Goal: Information Seeking & Learning: Learn about a topic

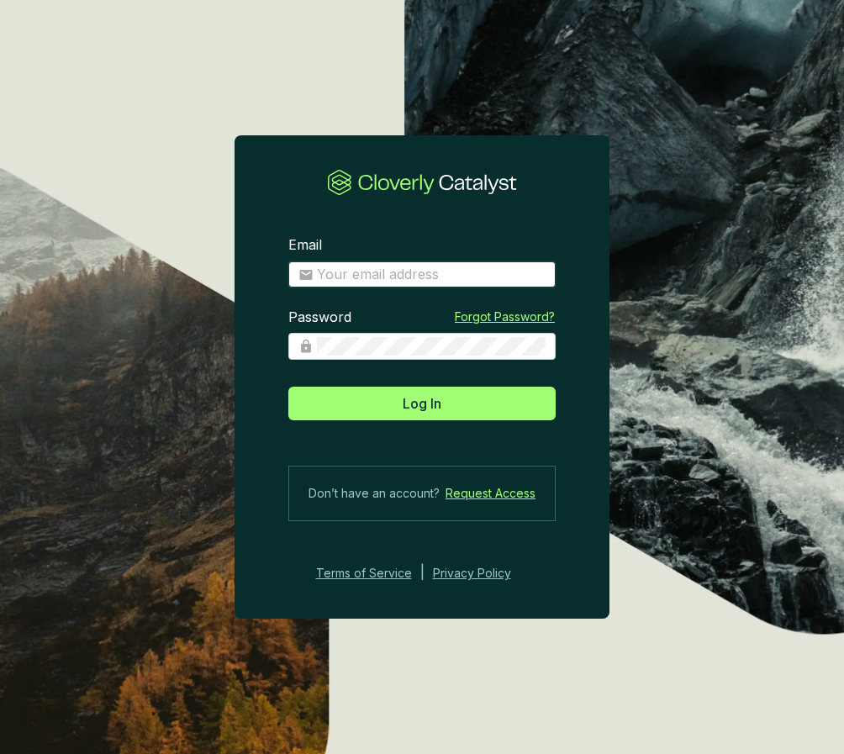
type input "azucena@bioforestal.mx"
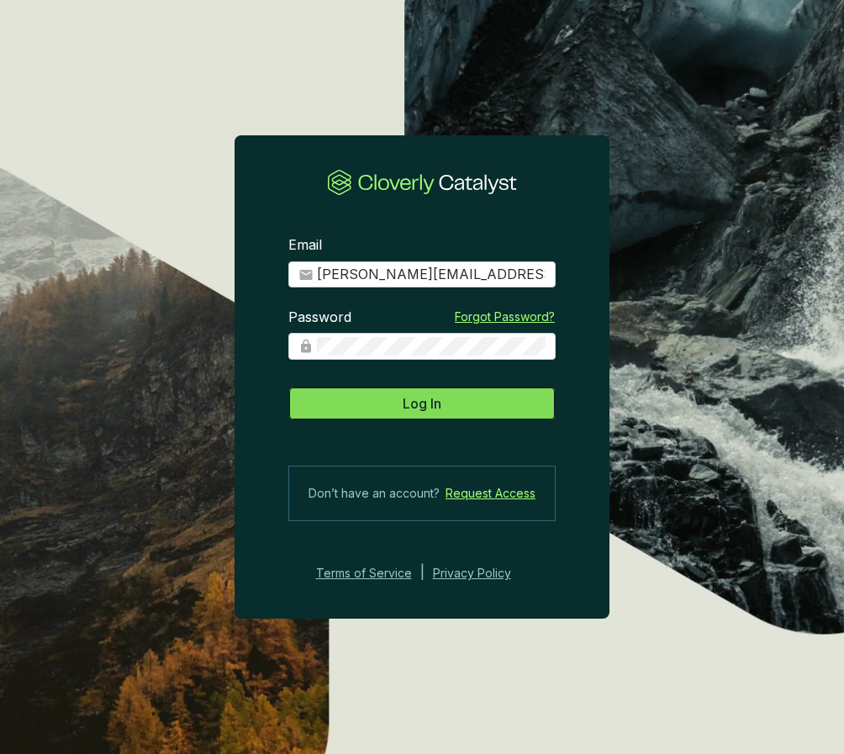
drag, startPoint x: 439, startPoint y: 397, endPoint x: 427, endPoint y: 394, distance: 12.2
click at [439, 397] on span "Log In" at bounding box center [422, 404] width 39 height 20
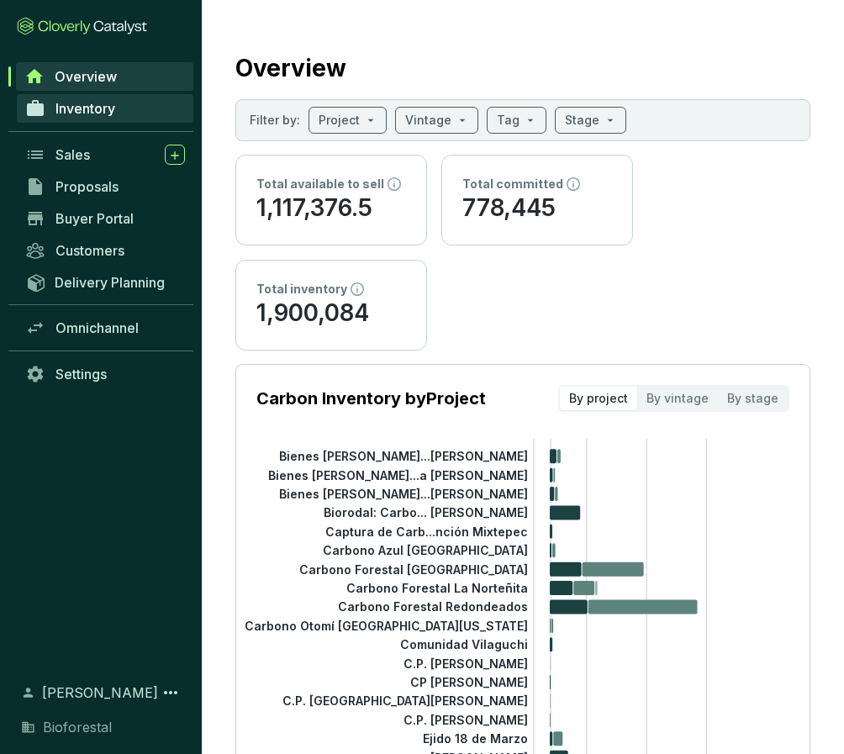
click at [119, 114] on link "Inventory" at bounding box center [105, 108] width 177 height 29
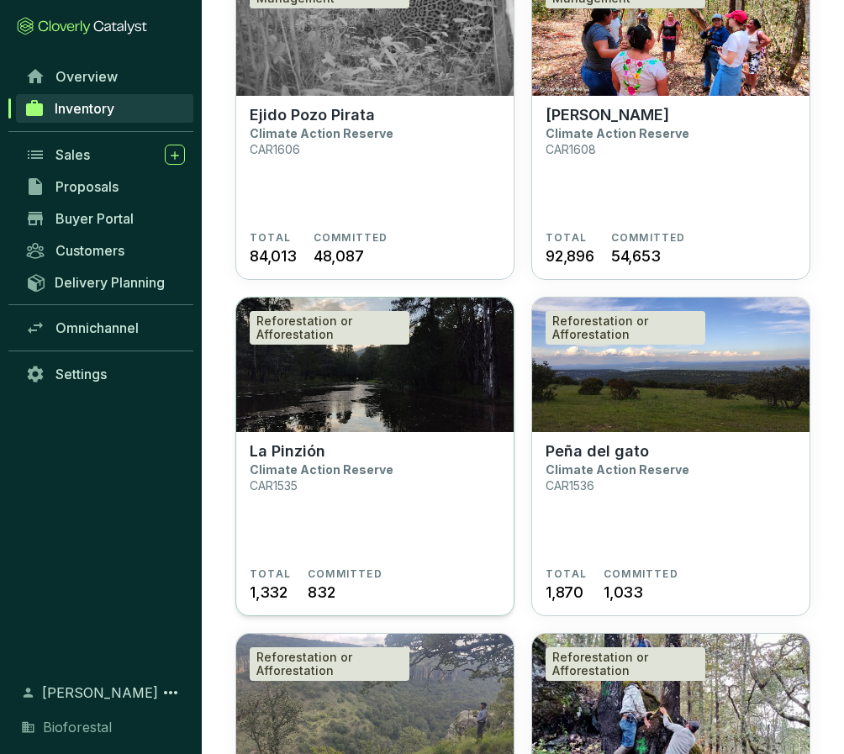
scroll to position [206, 0]
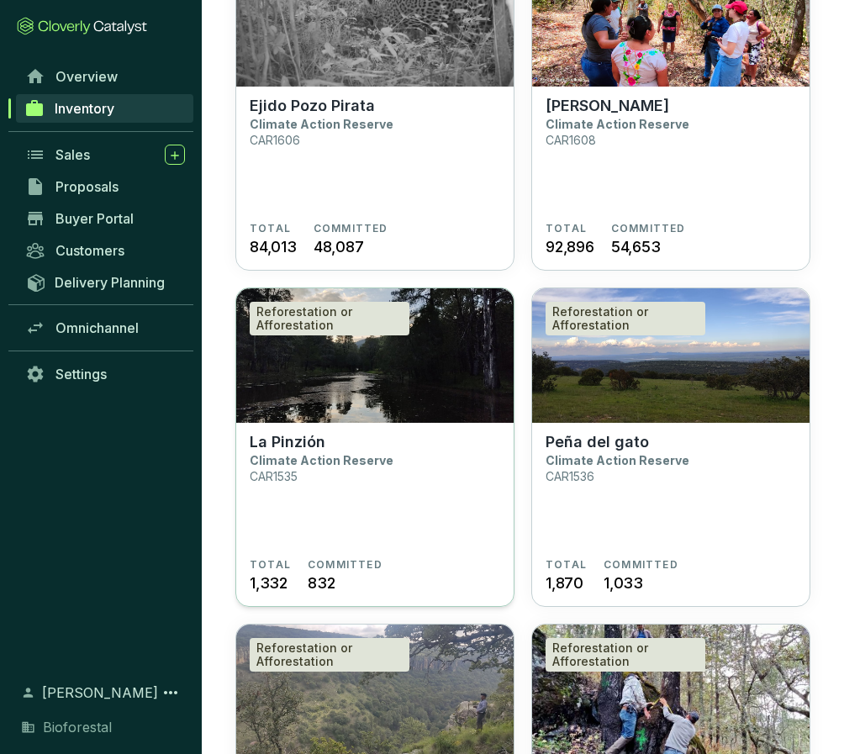
click at [285, 440] on p "La Pinzión" at bounding box center [288, 442] width 76 height 19
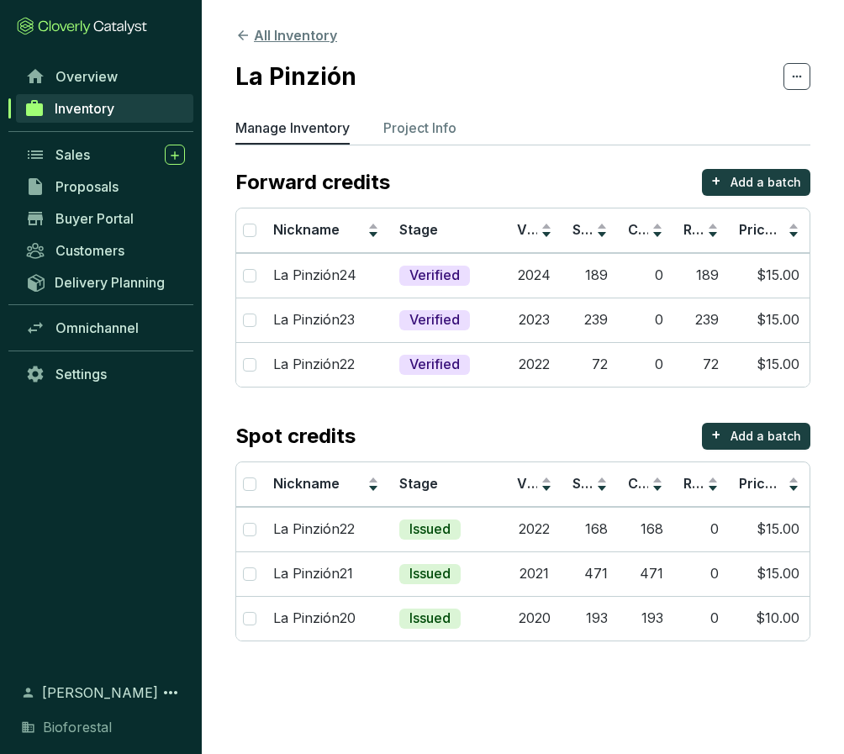
click at [242, 34] on icon at bounding box center [242, 35] width 15 height 15
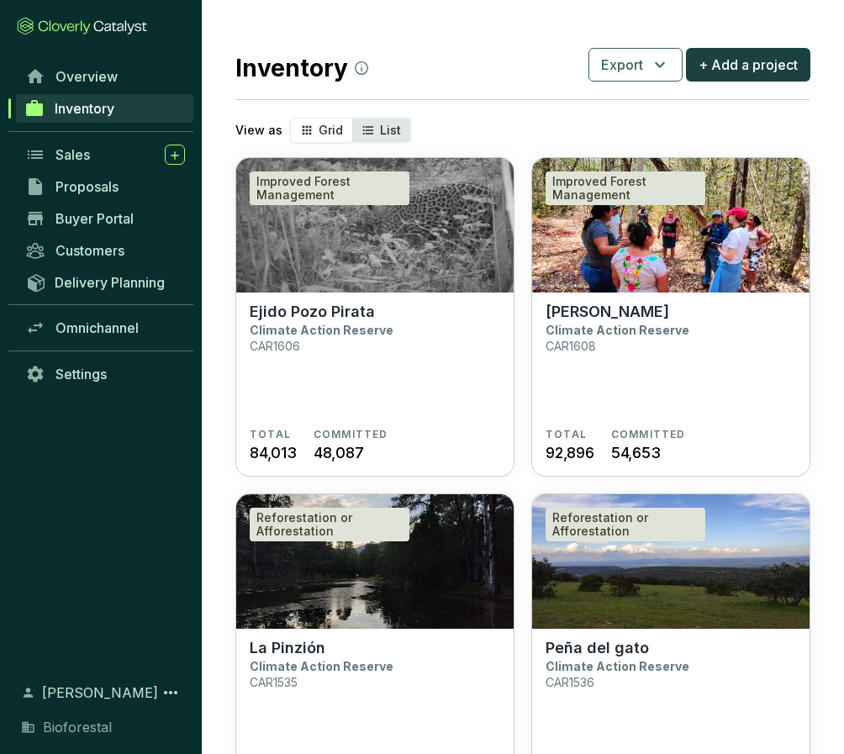
click at [378, 137] on div "List" at bounding box center [381, 131] width 58 height 24
click at [352, 119] on input "List" at bounding box center [352, 119] width 0 height 0
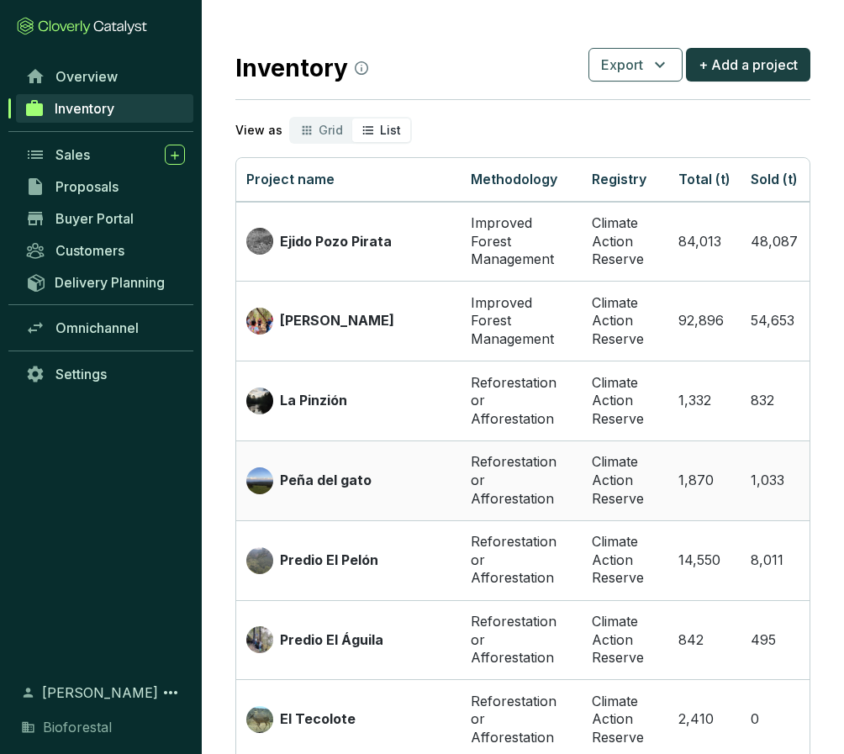
click at [313, 478] on p "Peña del gato" at bounding box center [326, 481] width 92 height 19
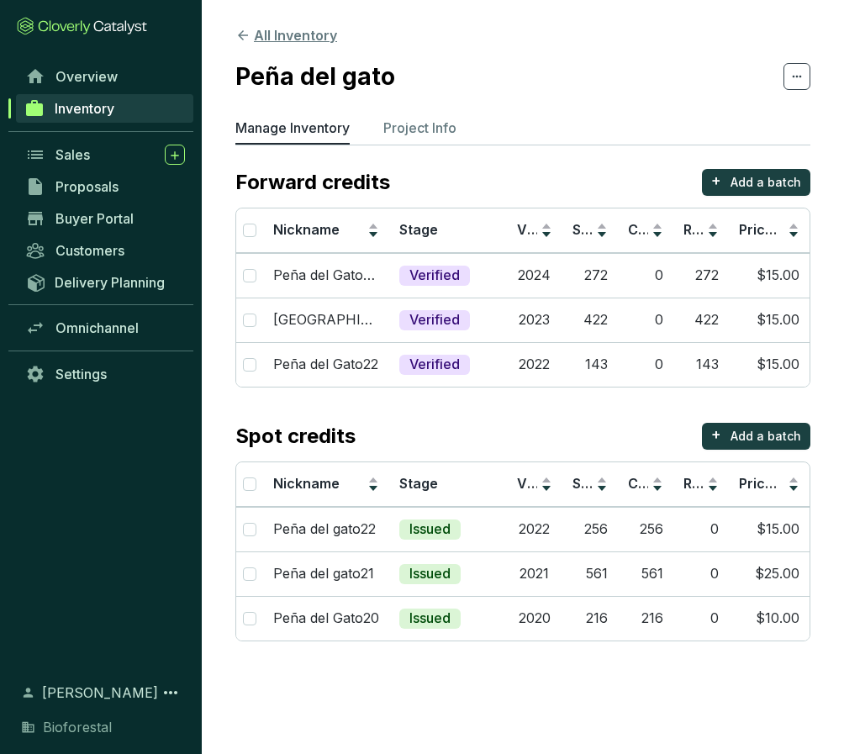
click at [241, 34] on icon at bounding box center [243, 35] width 10 height 10
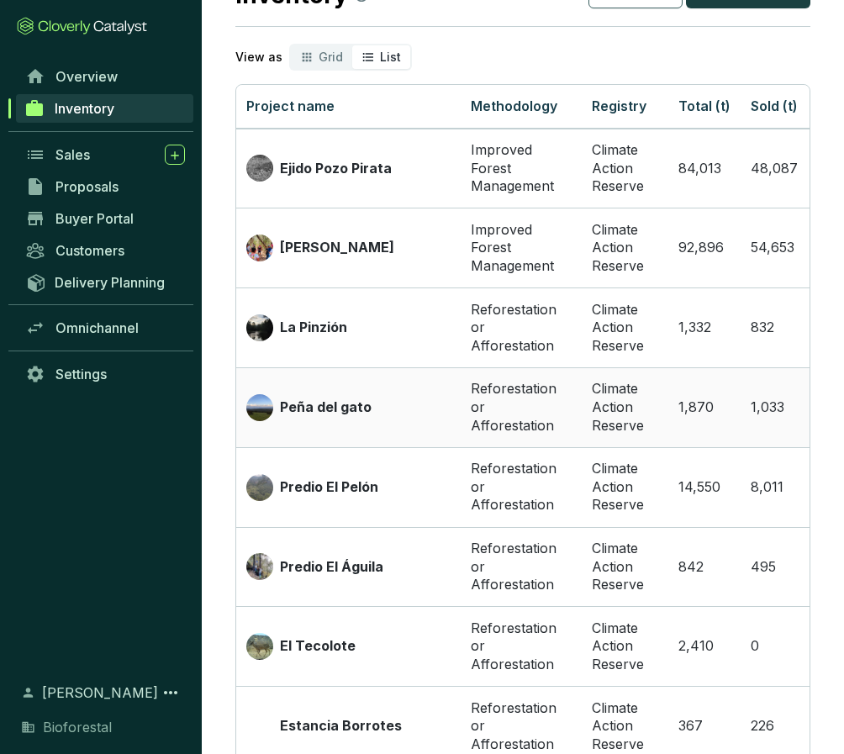
scroll to position [73, 0]
click at [343, 478] on p "Predio El Pelón" at bounding box center [329, 487] width 98 height 19
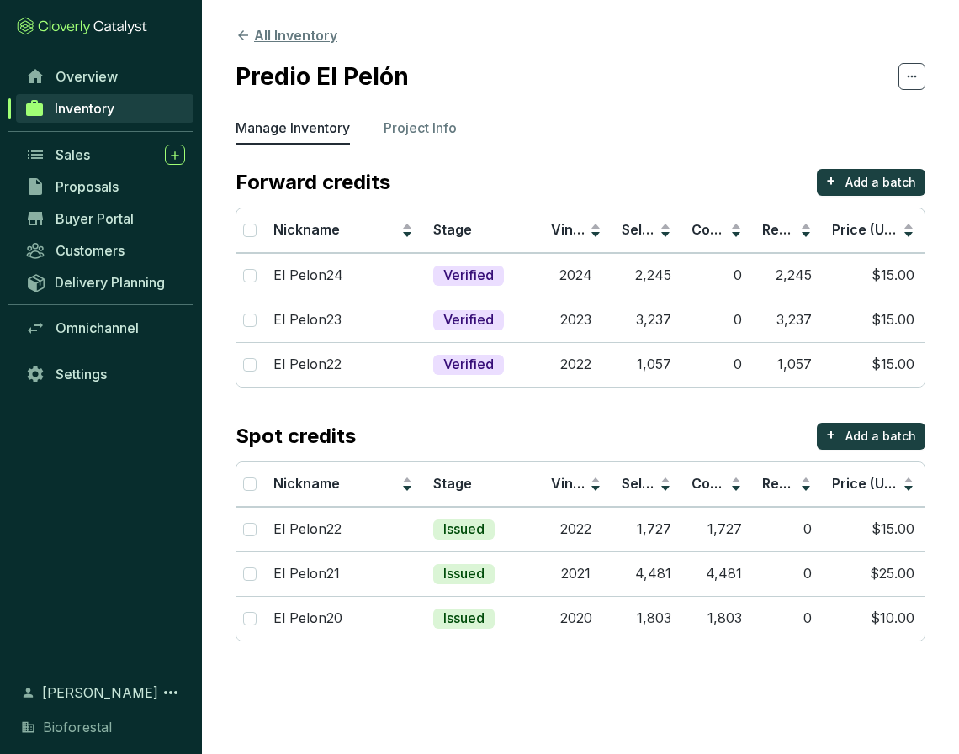
click at [244, 34] on icon at bounding box center [242, 35] width 15 height 15
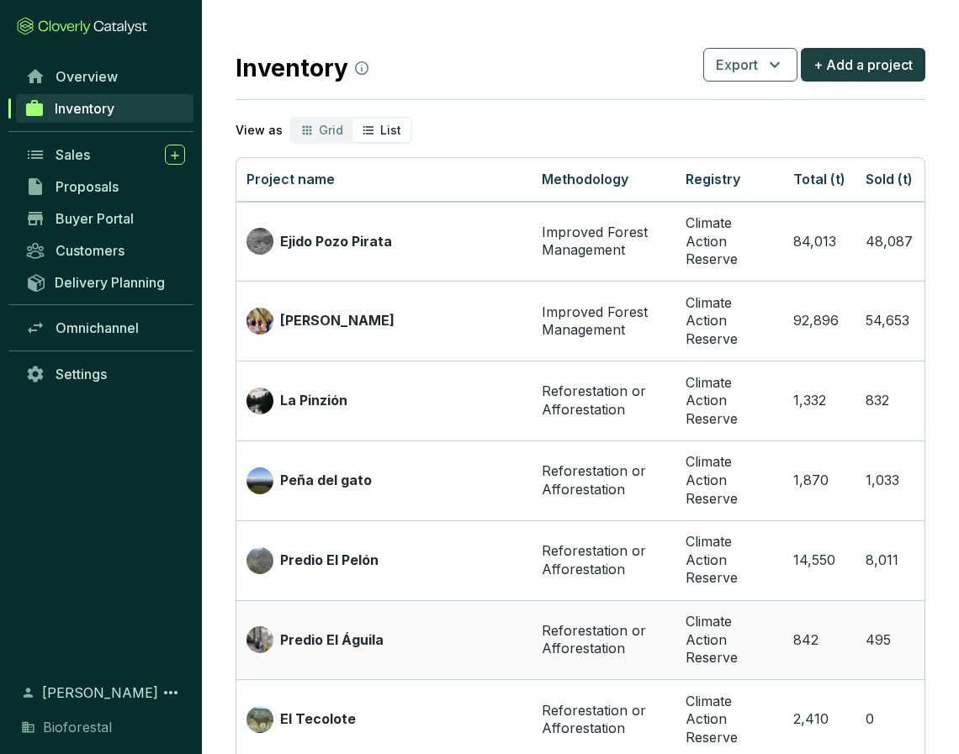
click at [361, 632] on p "Predio El Águila" at bounding box center [331, 641] width 103 height 19
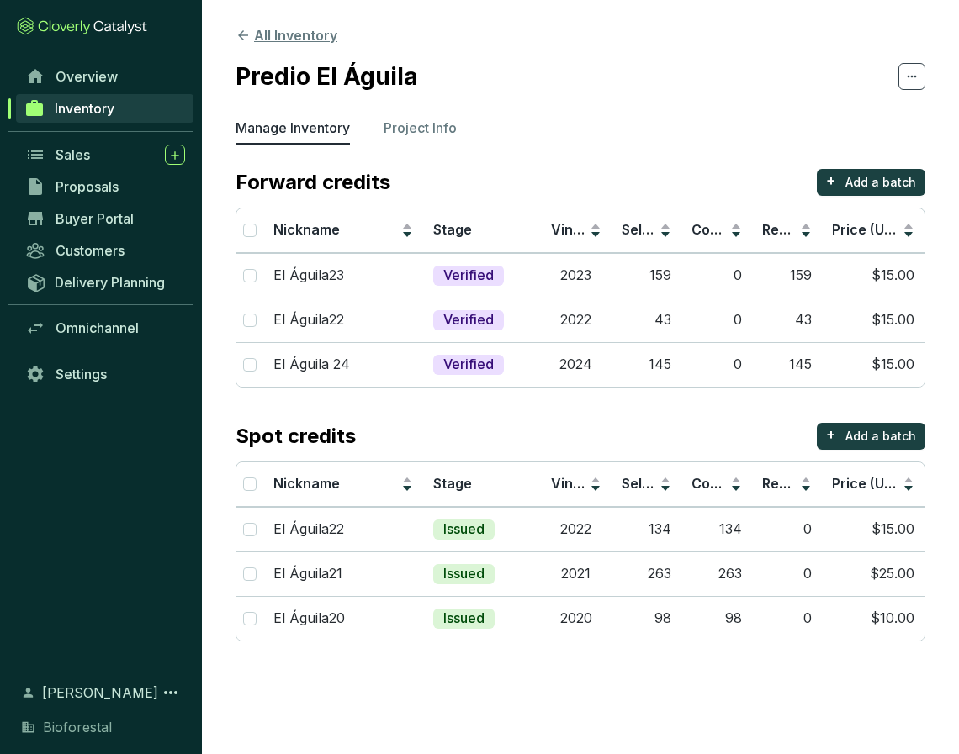
click at [245, 35] on icon at bounding box center [243, 35] width 10 height 10
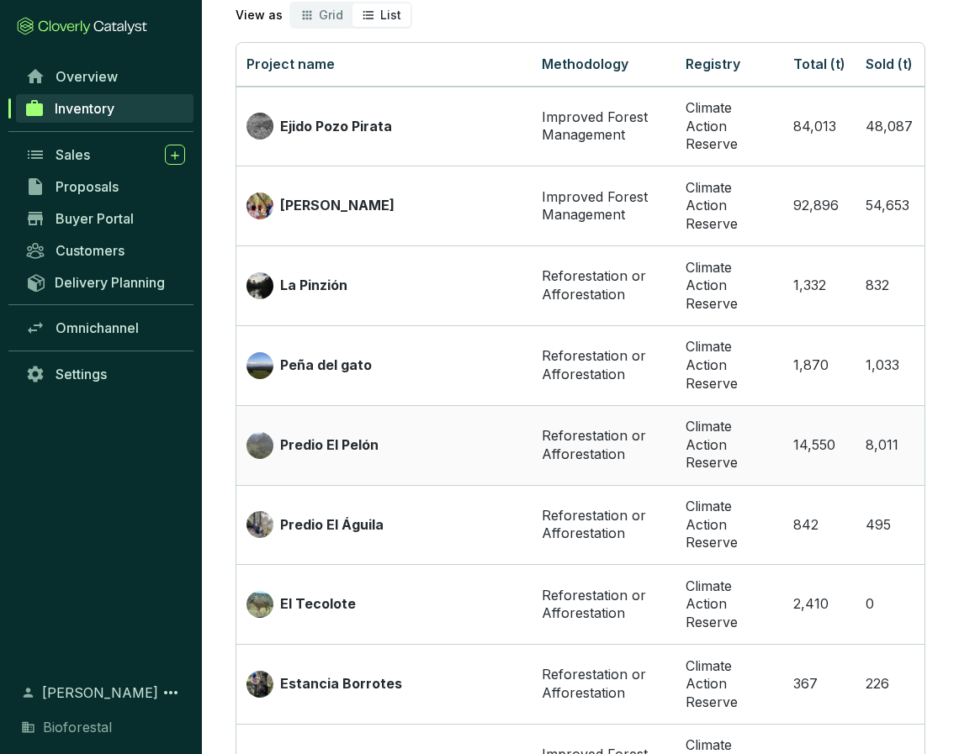
scroll to position [124, 0]
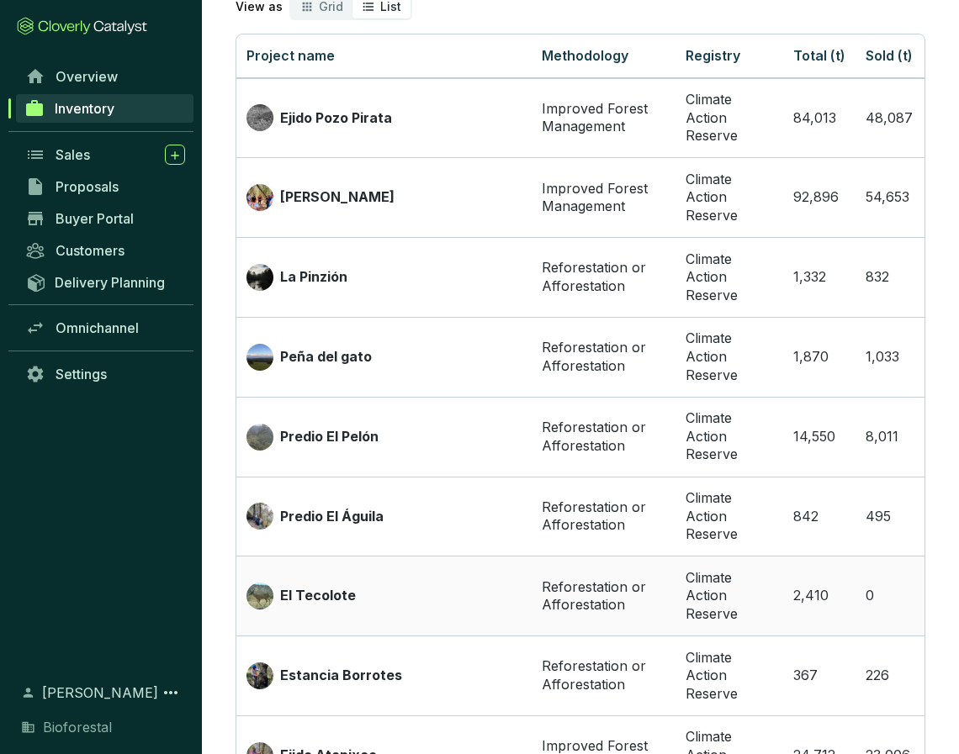
click at [282, 587] on p "El Tecolote" at bounding box center [318, 596] width 76 height 19
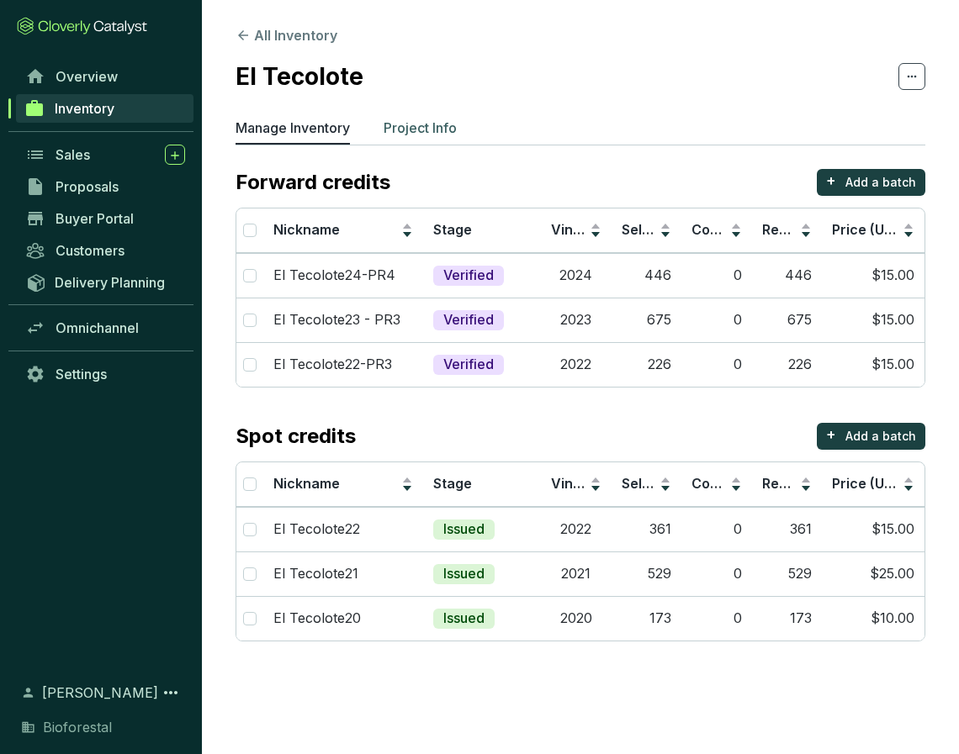
click at [435, 127] on p "Project Info" at bounding box center [419, 128] width 73 height 20
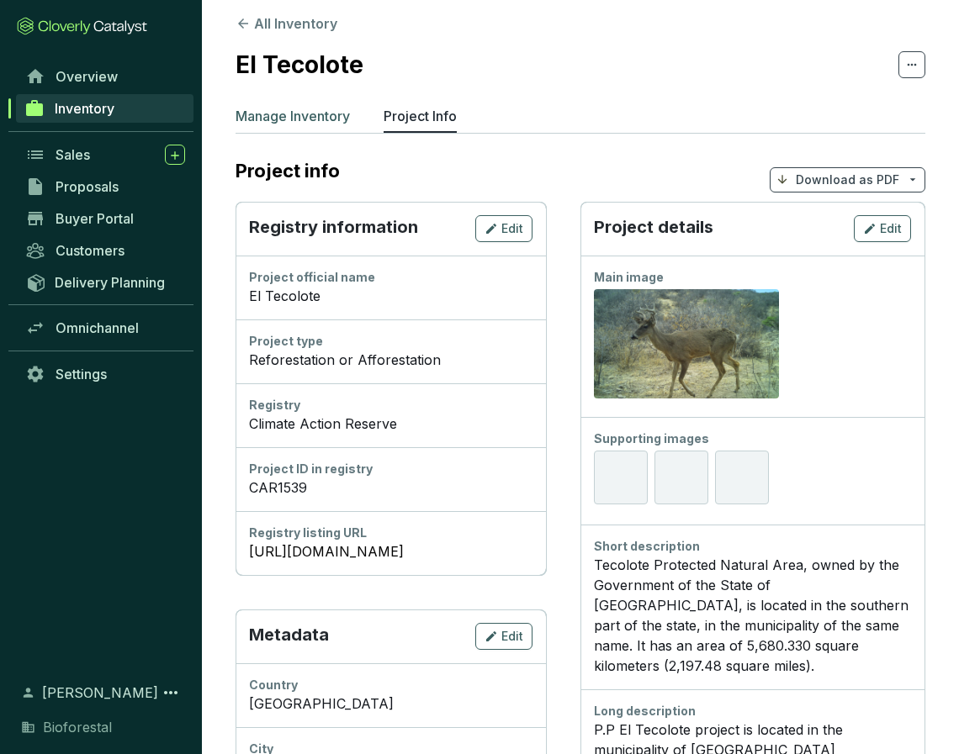
scroll to position [13, 1]
click at [309, 133] on section "All Inventory El Tecolote Manage Inventory Project Info Project info Download a…" at bounding box center [580, 712] width 757 height 1450
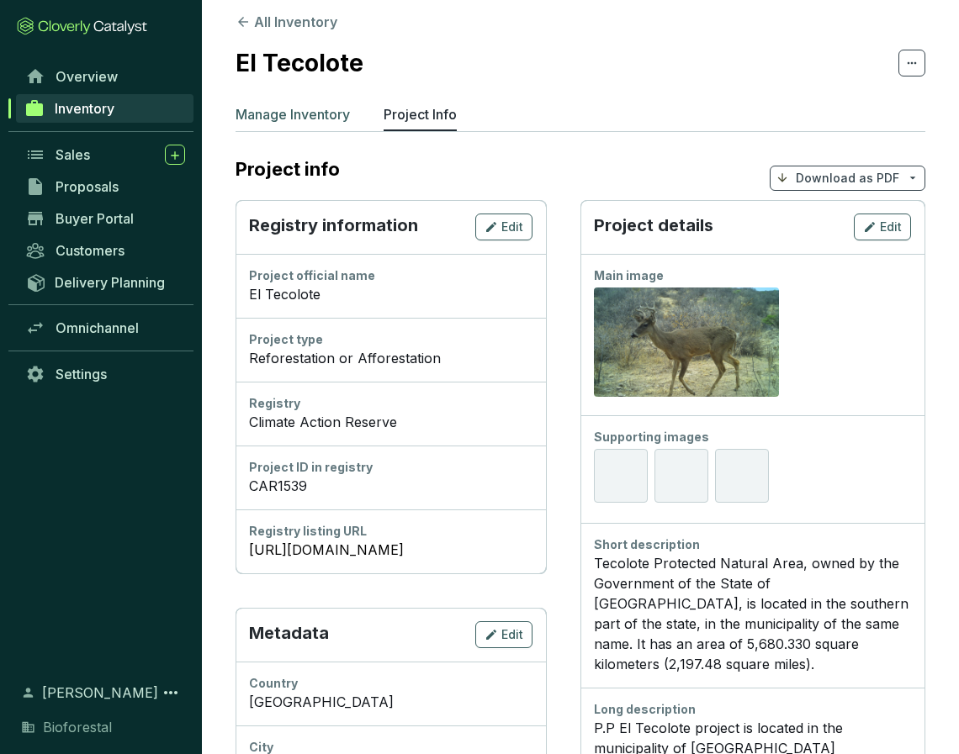
click at [309, 115] on p "Manage Inventory" at bounding box center [292, 114] width 114 height 20
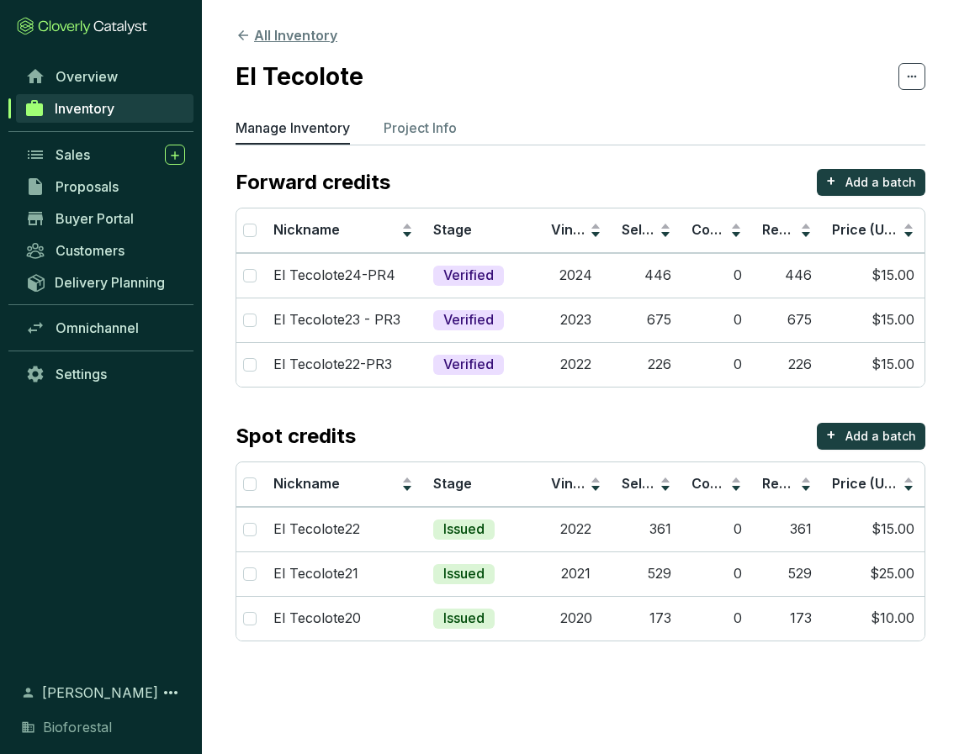
click at [236, 34] on icon at bounding box center [242, 35] width 15 height 15
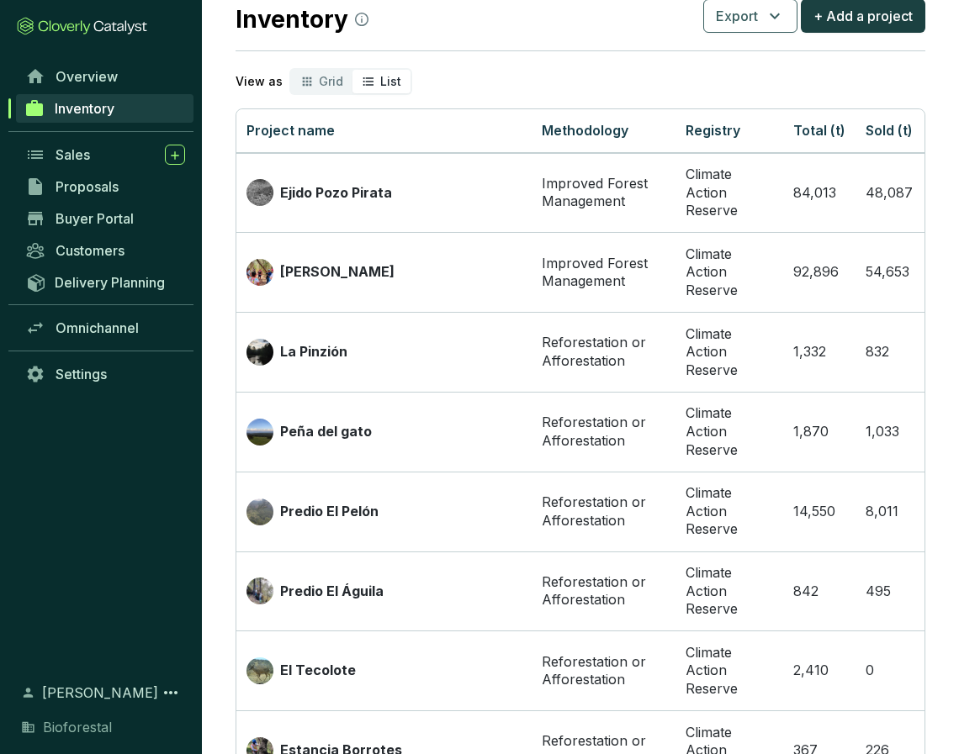
scroll to position [52, 0]
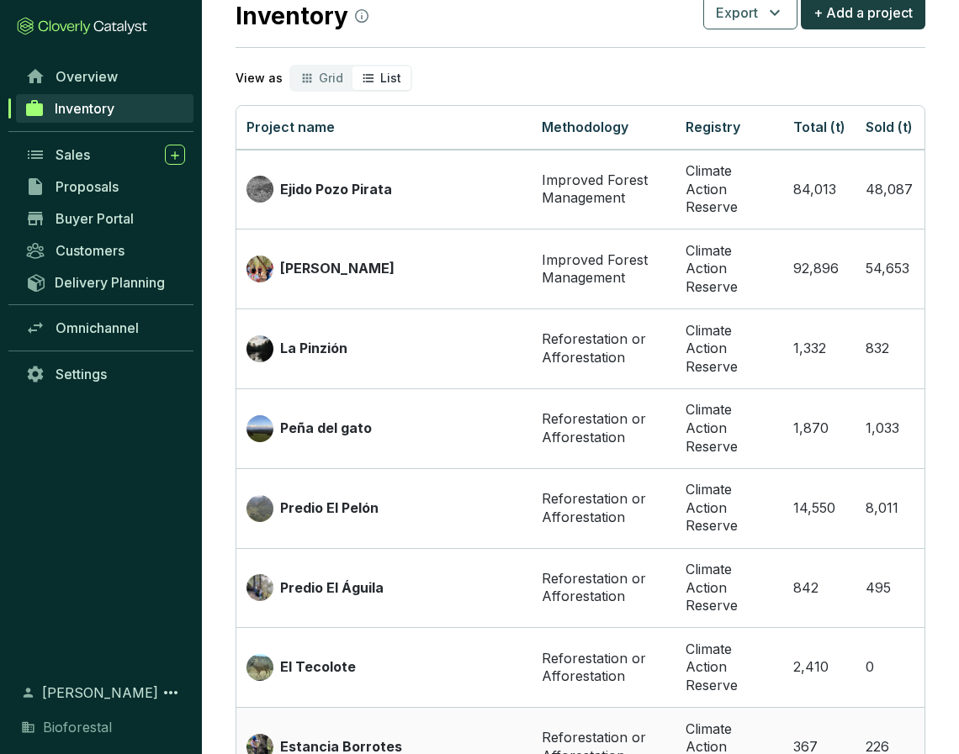
click at [364, 738] on p "Estancia Borrotes" at bounding box center [341, 747] width 122 height 19
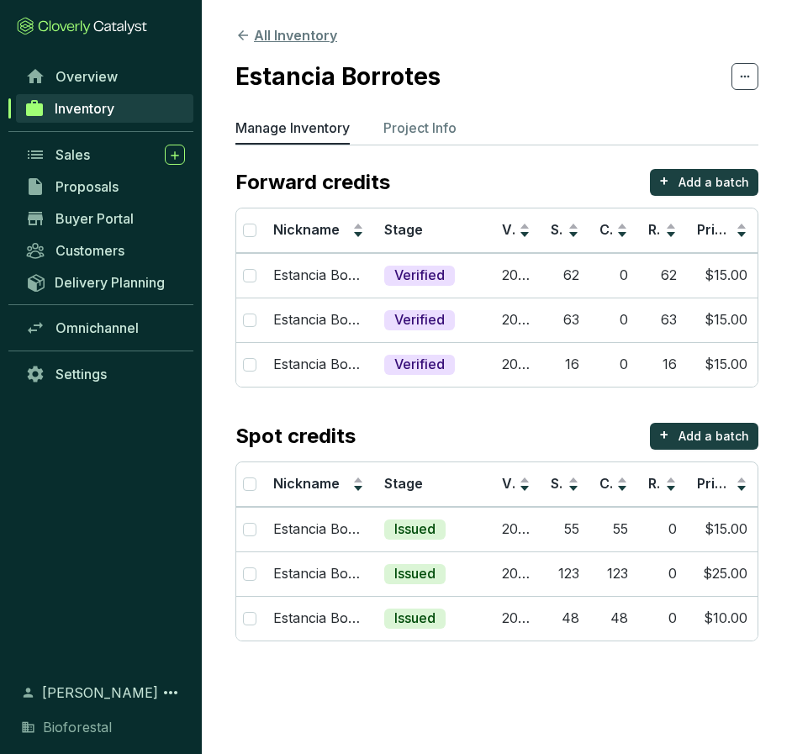
click at [243, 34] on icon at bounding box center [242, 35] width 15 height 15
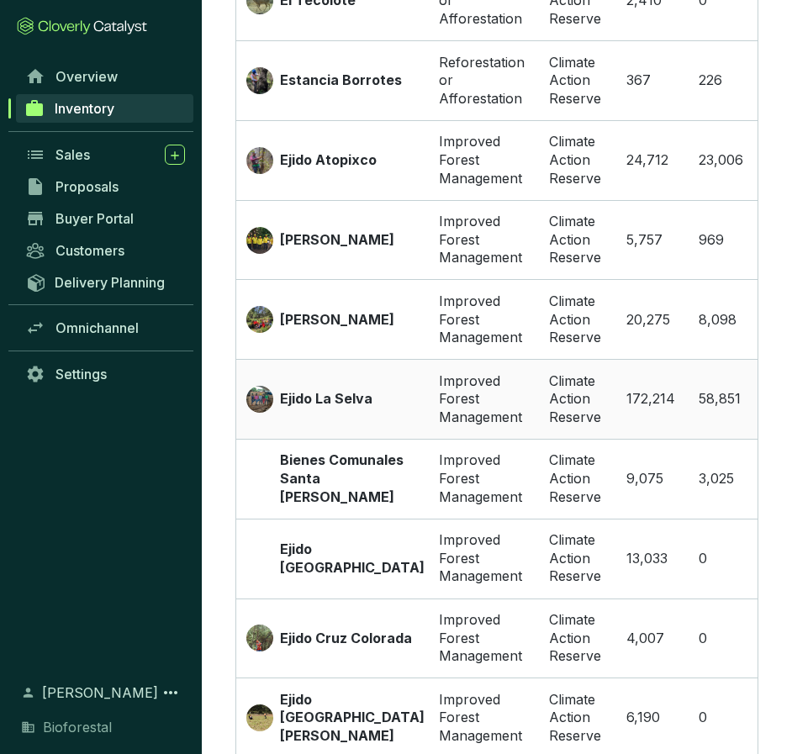
scroll to position [721, 0]
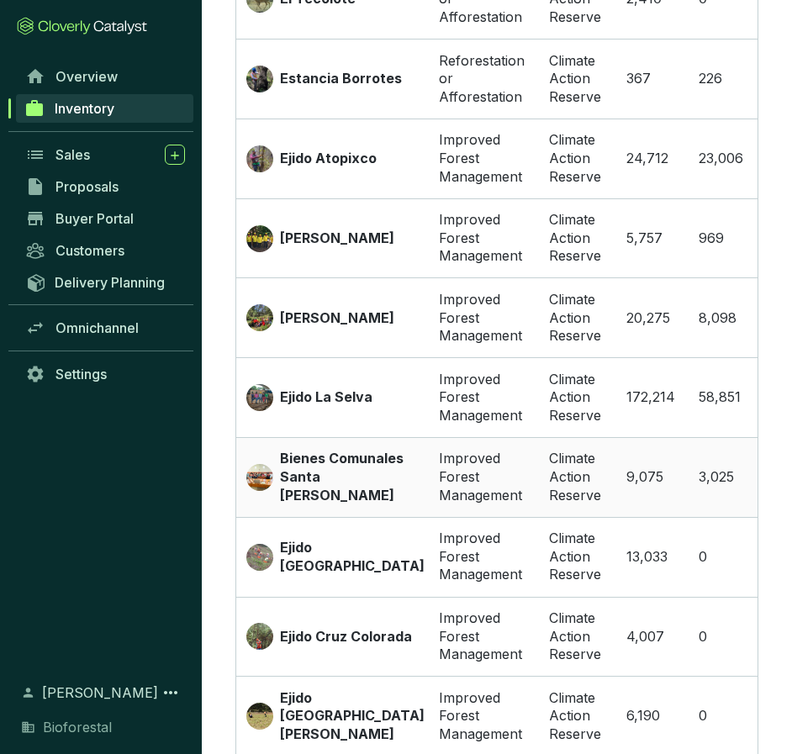
click at [330, 467] on p "Bienes Comunales Santa [PERSON_NAME]" at bounding box center [349, 477] width 139 height 55
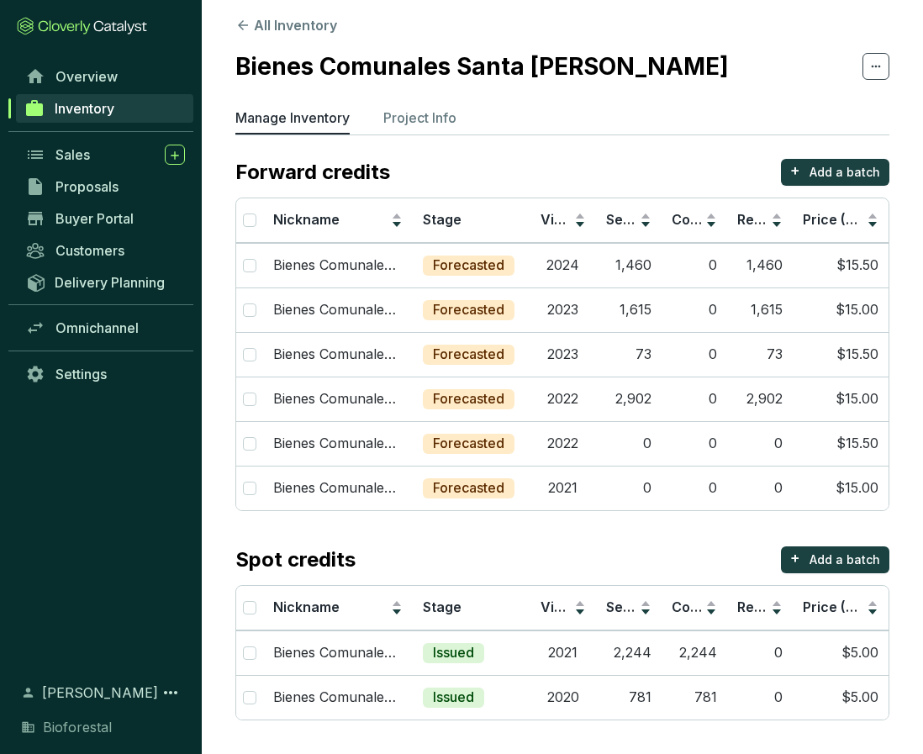
scroll to position [8, 0]
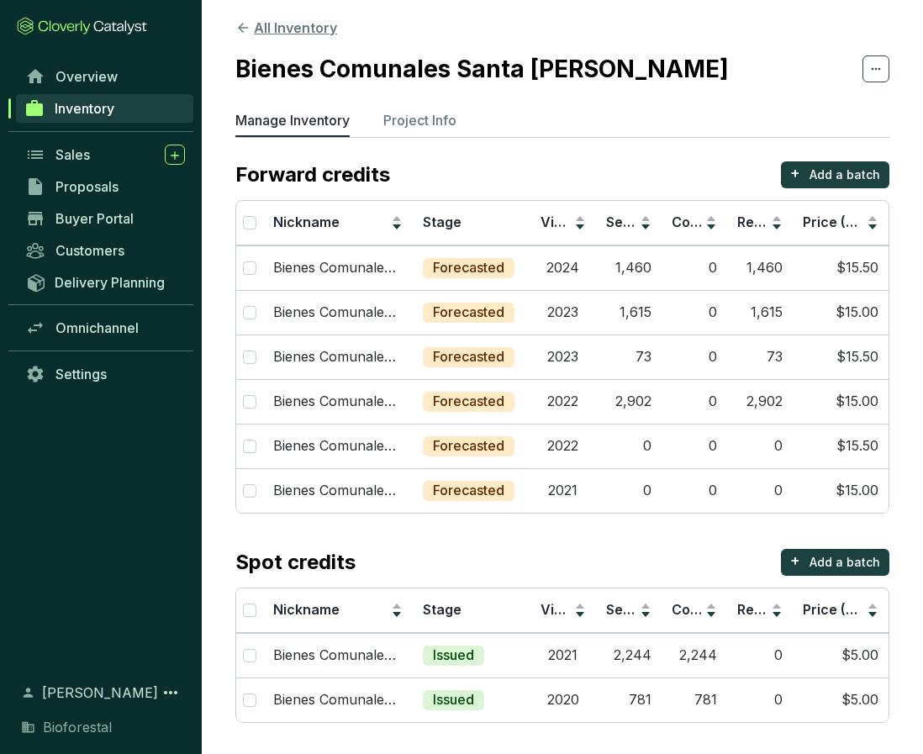
click at [244, 28] on icon at bounding box center [243, 28] width 10 height 10
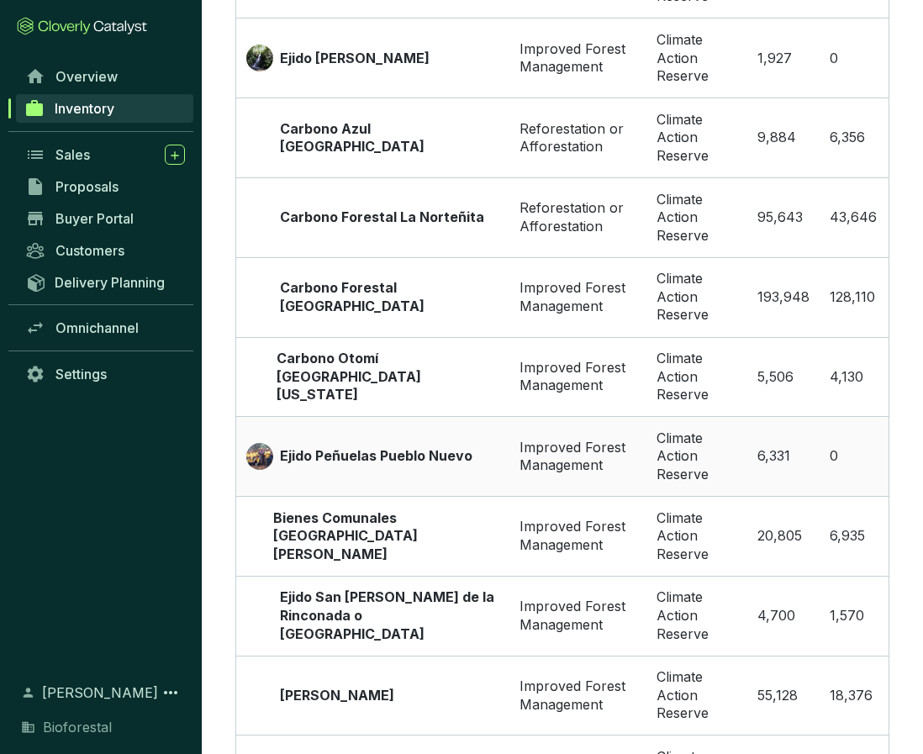
scroll to position [1702, 0]
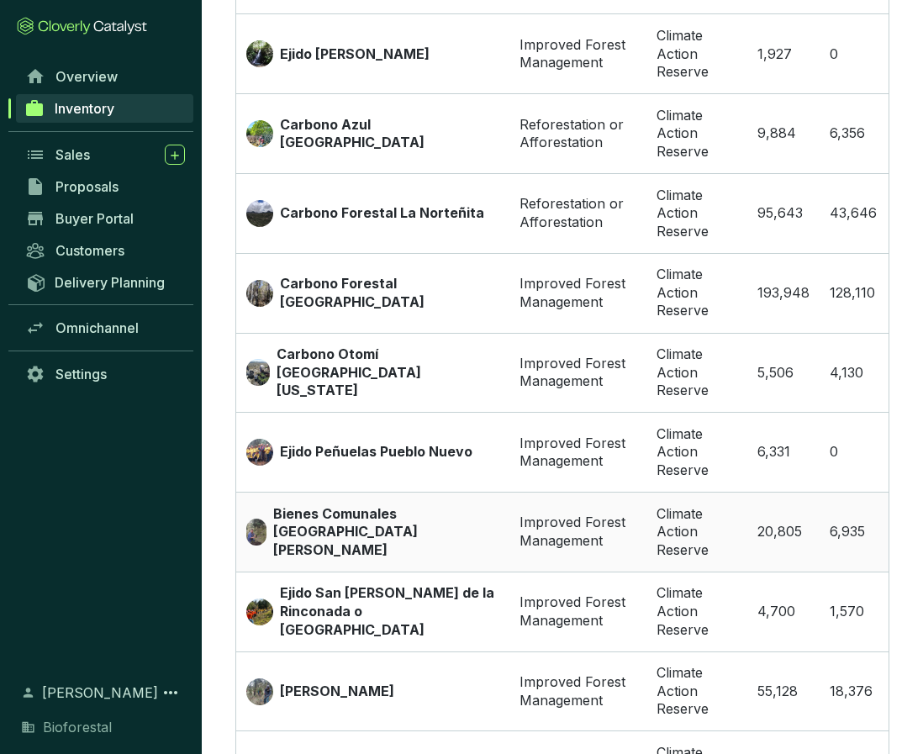
click at [336, 505] on p "Bienes Comunales [GEOGRAPHIC_DATA][PERSON_NAME]" at bounding box center [386, 532] width 226 height 55
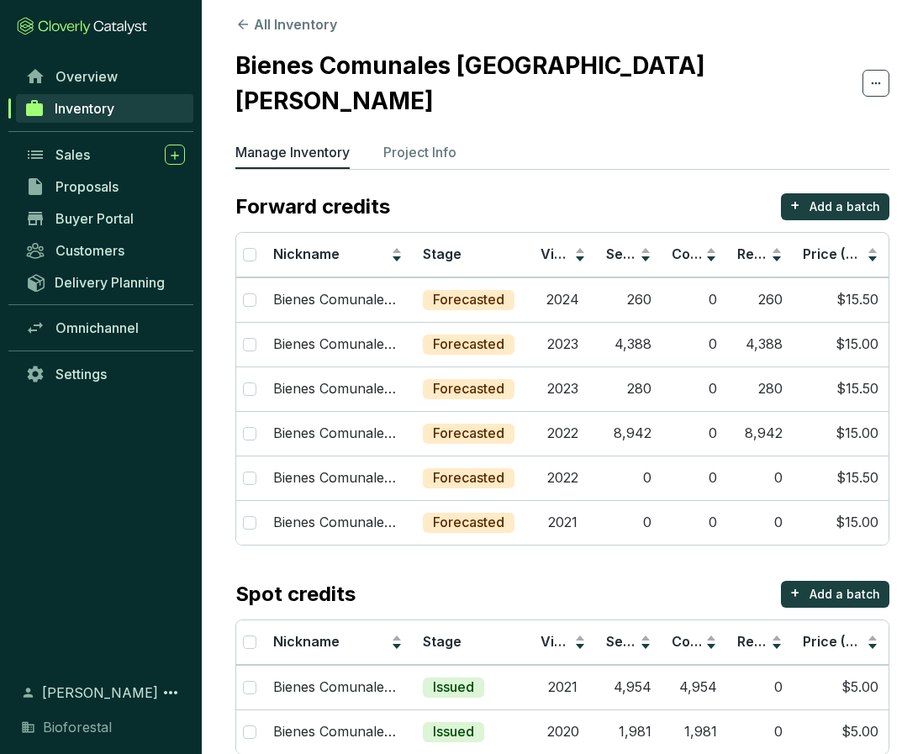
scroll to position [10, 0]
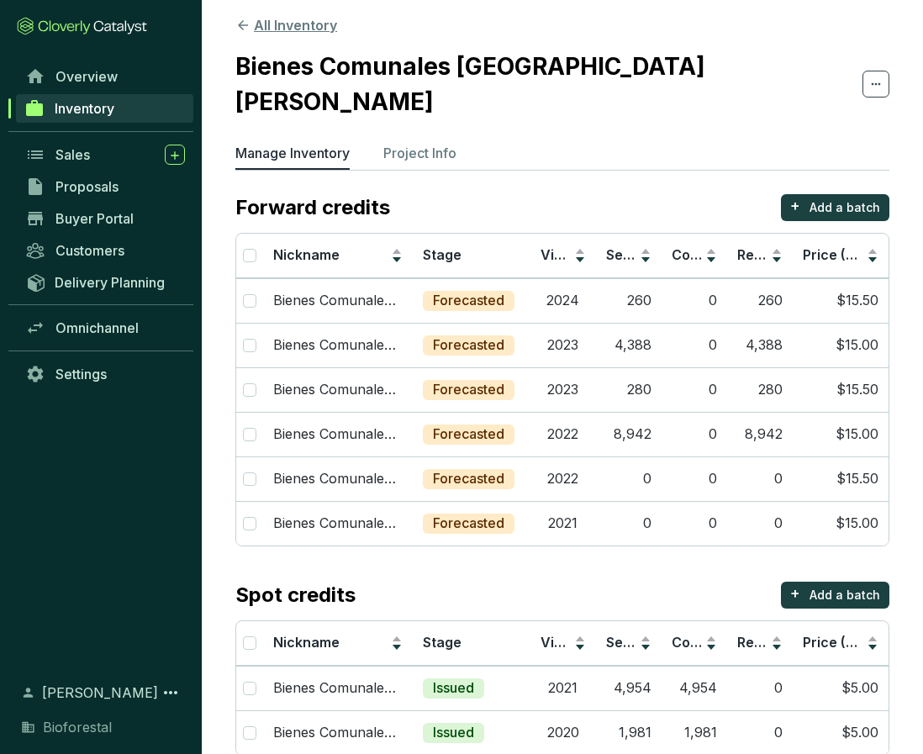
click at [241, 25] on icon at bounding box center [243, 25] width 10 height 10
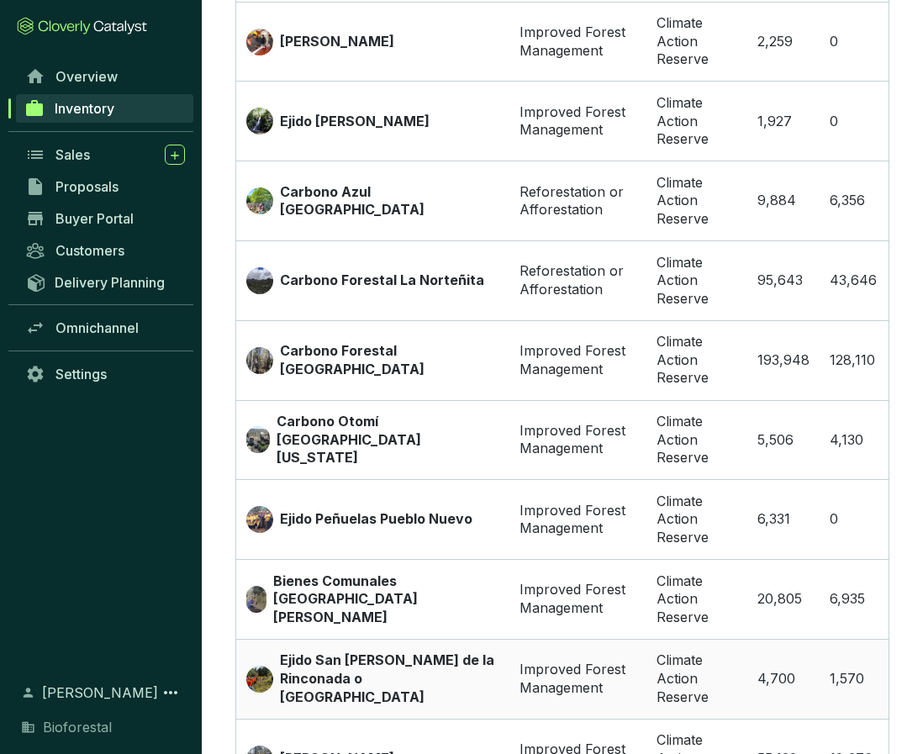
scroll to position [1627, 0]
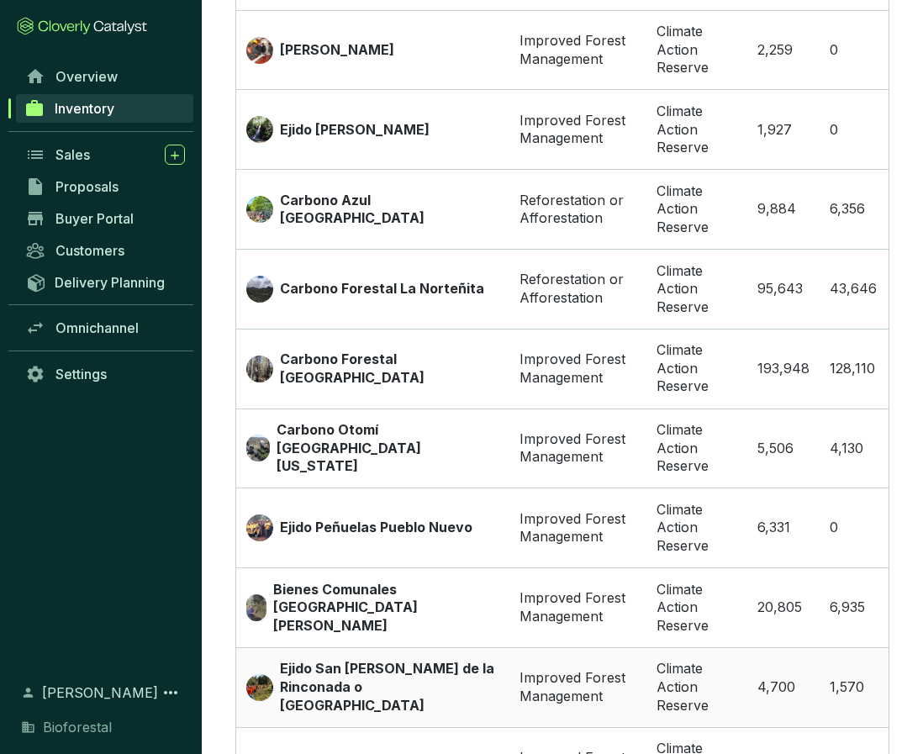
click at [389, 660] on p "Ejido San [PERSON_NAME] de la Rinconada o [GEOGRAPHIC_DATA]" at bounding box center [389, 687] width 219 height 55
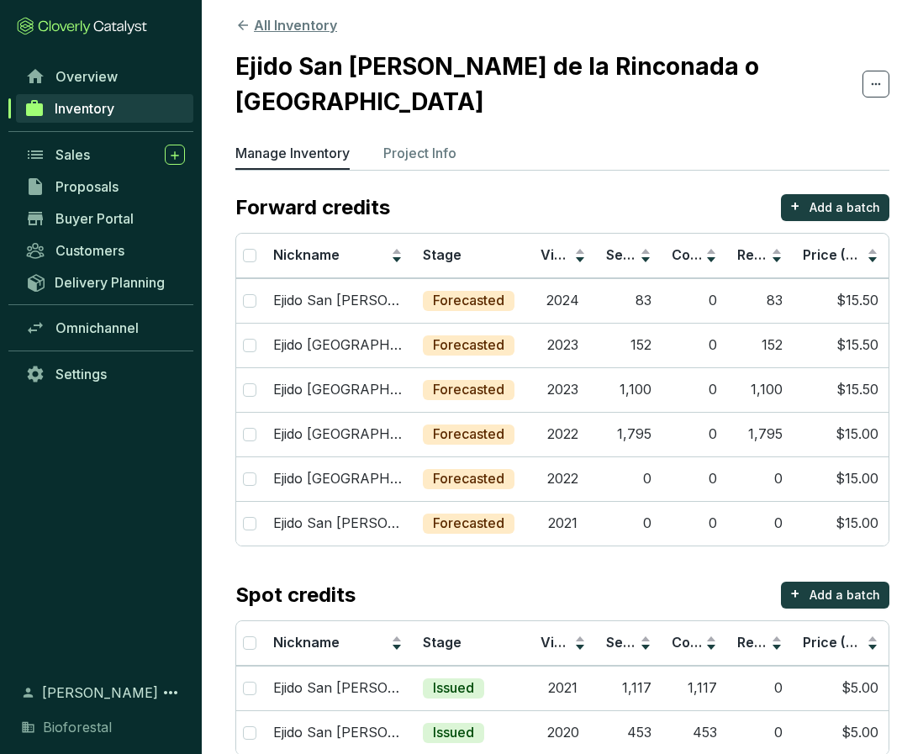
scroll to position [8, 0]
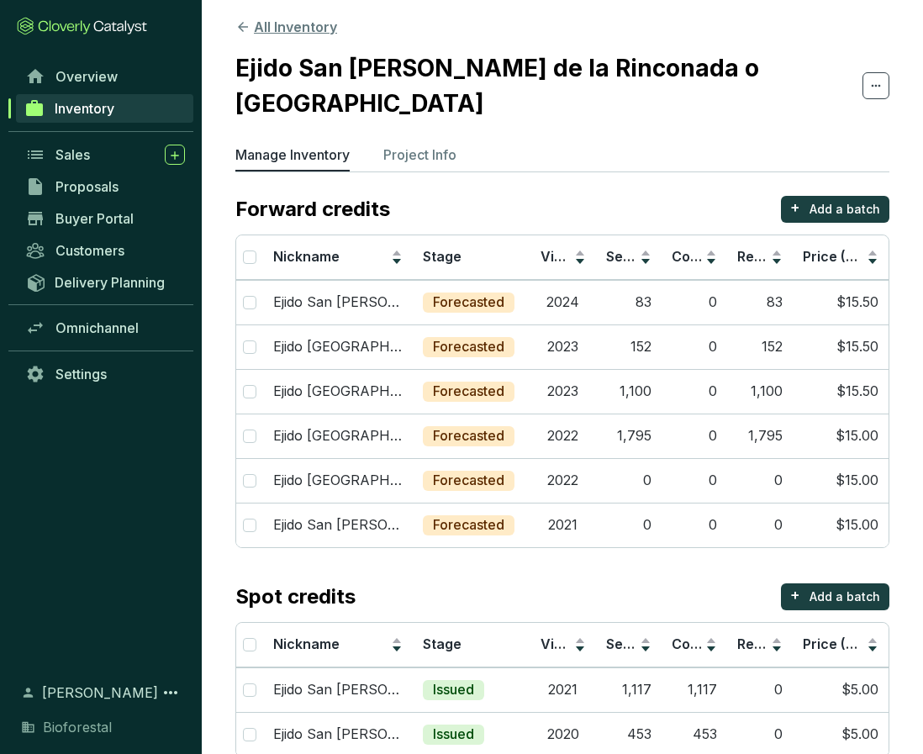
click at [241, 24] on icon at bounding box center [242, 26] width 15 height 15
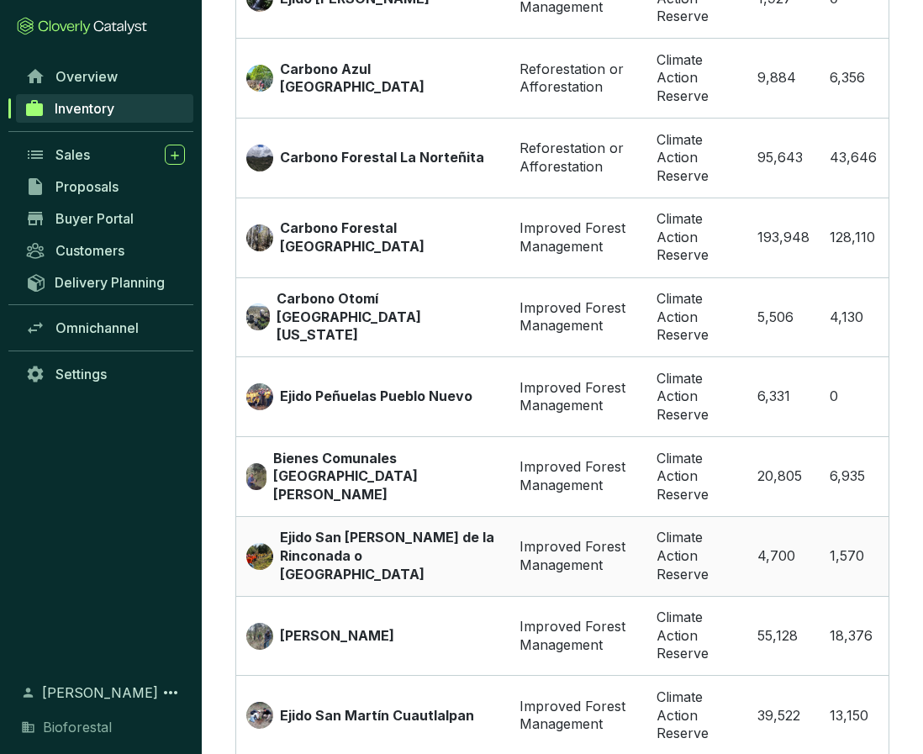
scroll to position [1758, 0]
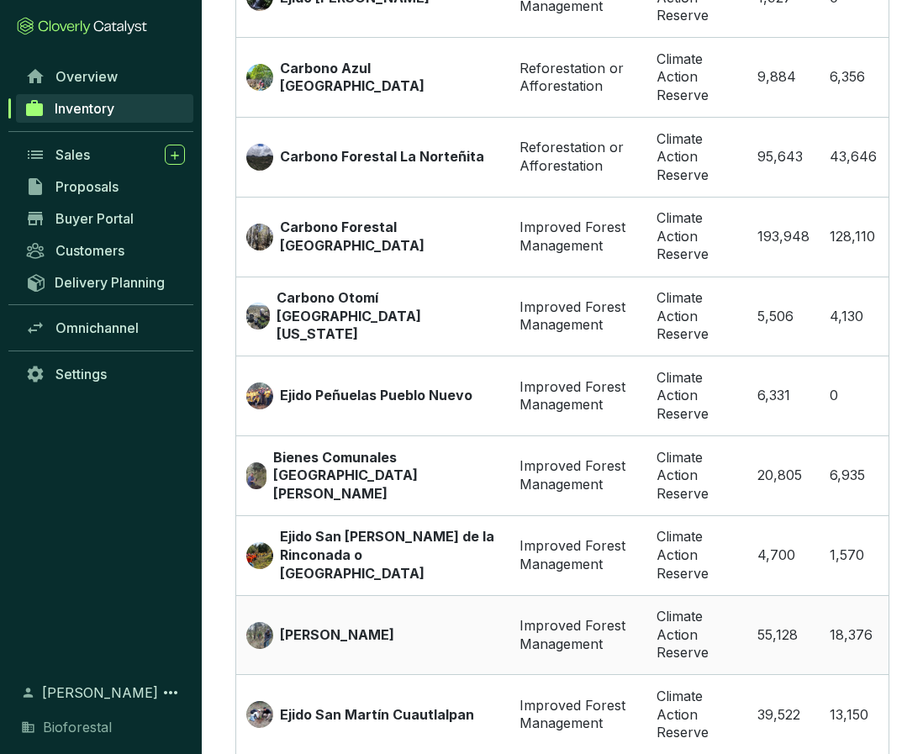
click at [341, 607] on td "[PERSON_NAME]" at bounding box center [372, 635] width 273 height 80
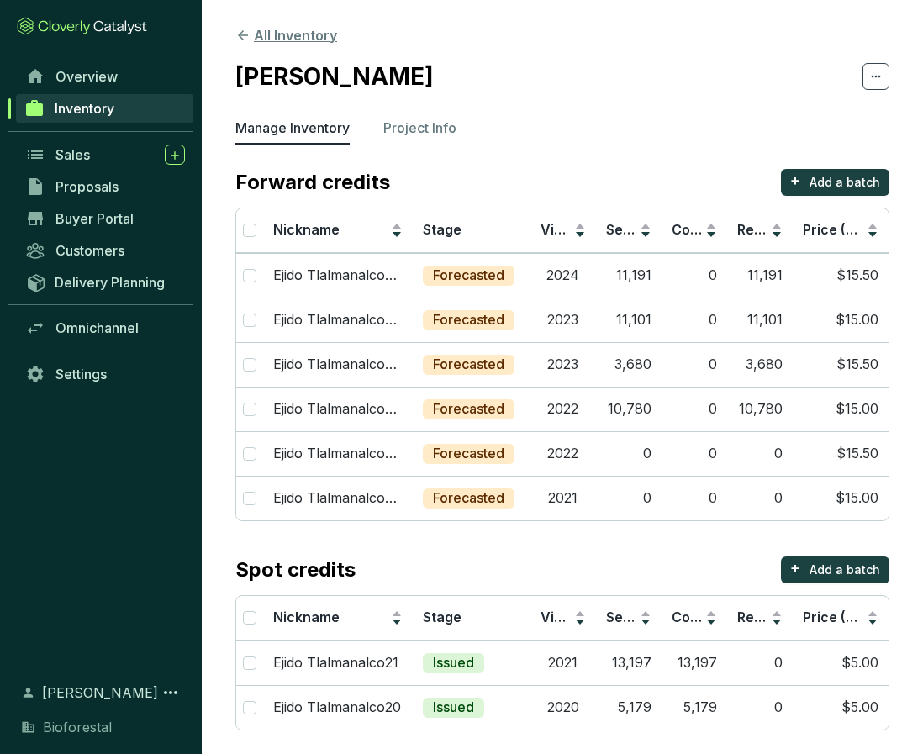
click at [243, 38] on icon at bounding box center [242, 35] width 15 height 15
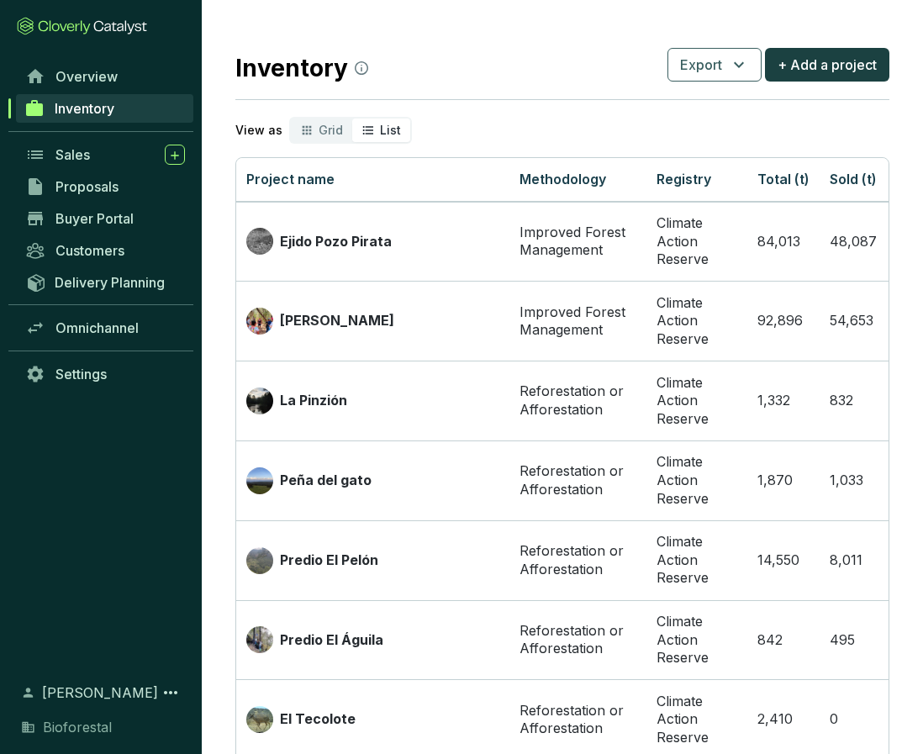
click at [375, 121] on div "List" at bounding box center [381, 131] width 58 height 24
click at [352, 119] on input "List" at bounding box center [352, 119] width 0 height 0
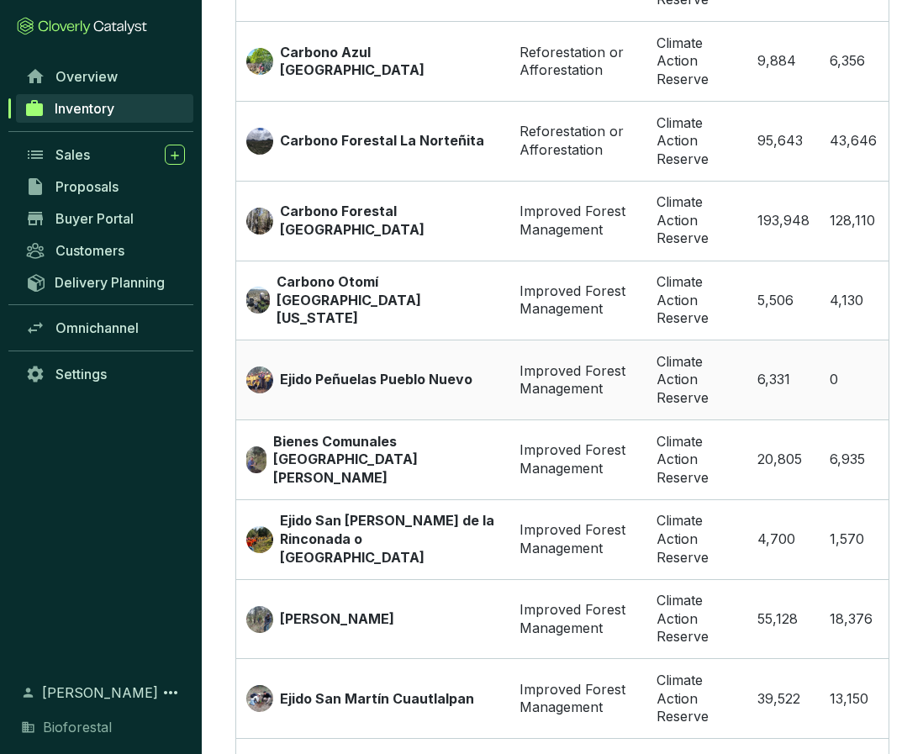
scroll to position [1783, 0]
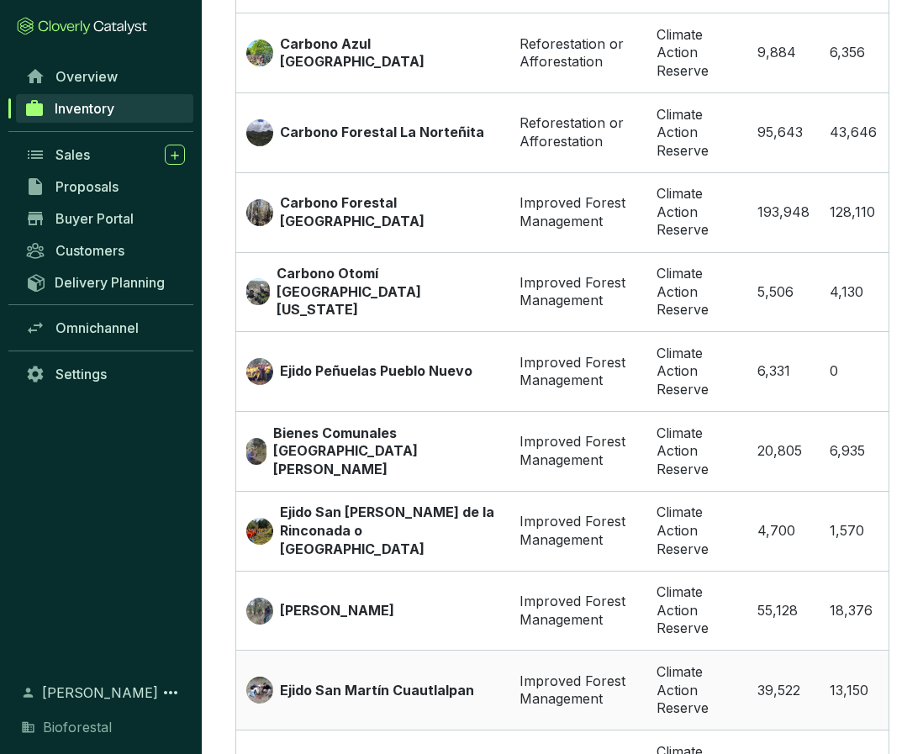
click at [404, 682] on p "Ejido San Martín Cuautlalpan" at bounding box center [377, 691] width 194 height 19
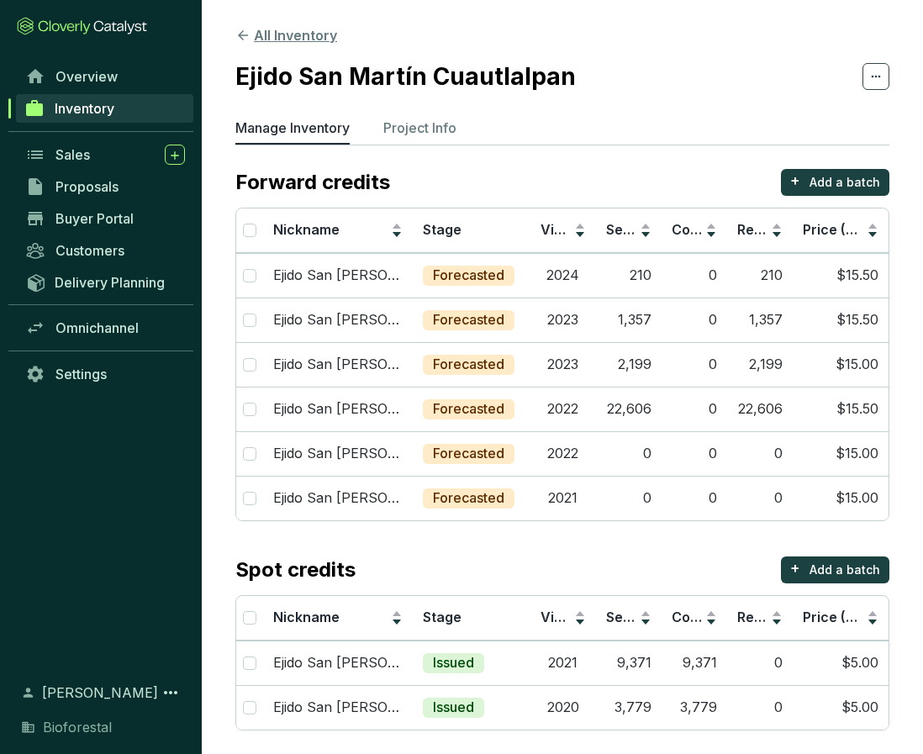
click at [244, 35] on icon at bounding box center [243, 35] width 10 height 10
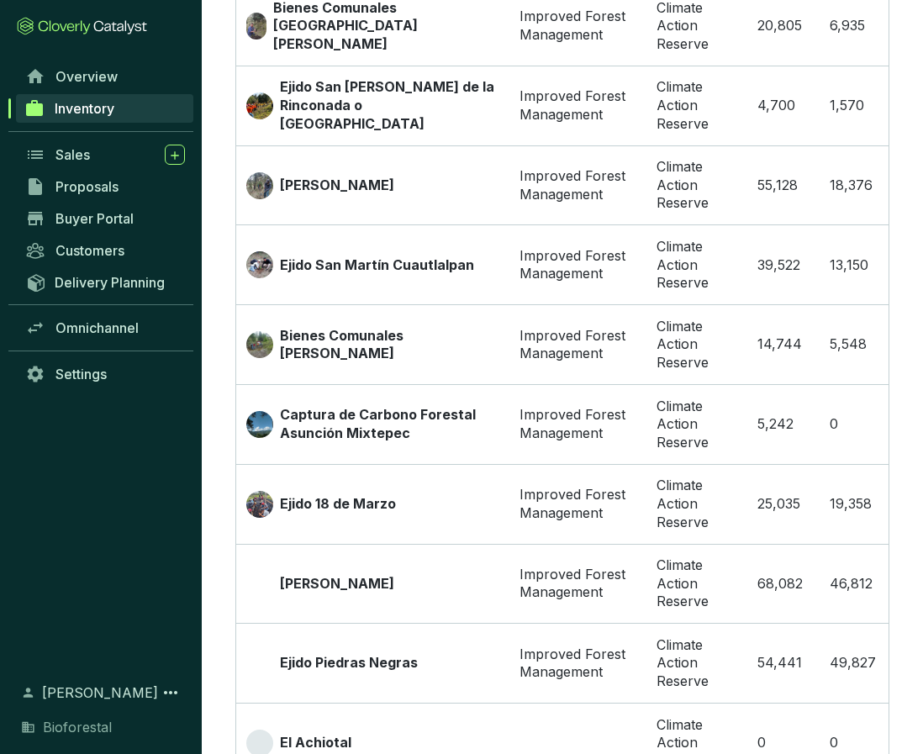
scroll to position [2209, 0]
click at [364, 326] on p "Bienes Comunales [PERSON_NAME]" at bounding box center [389, 344] width 219 height 36
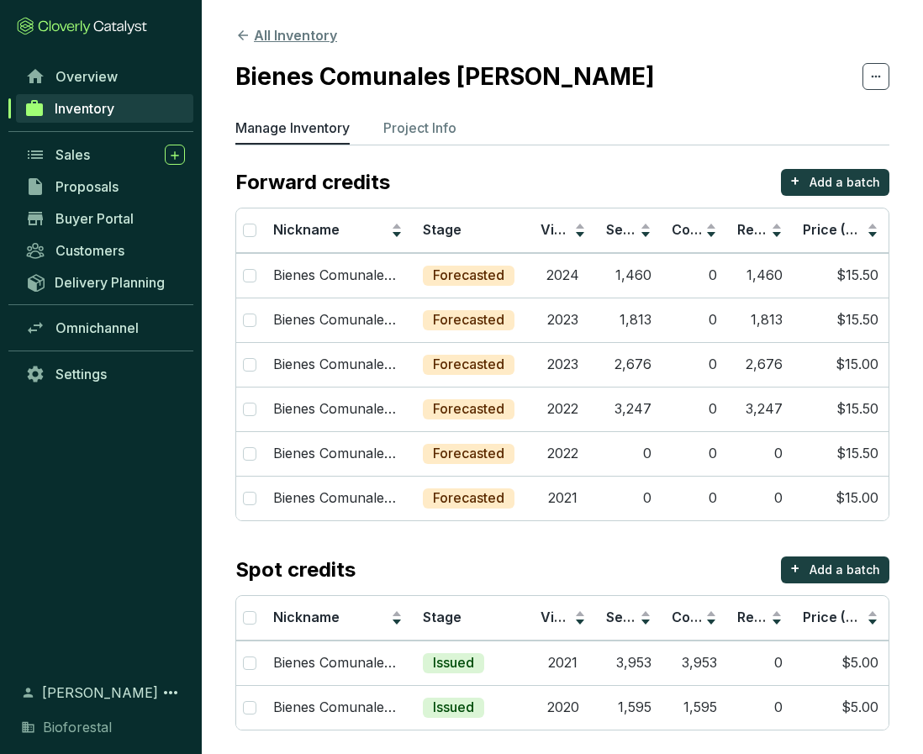
click at [272, 33] on button "All Inventory" at bounding box center [286, 35] width 102 height 20
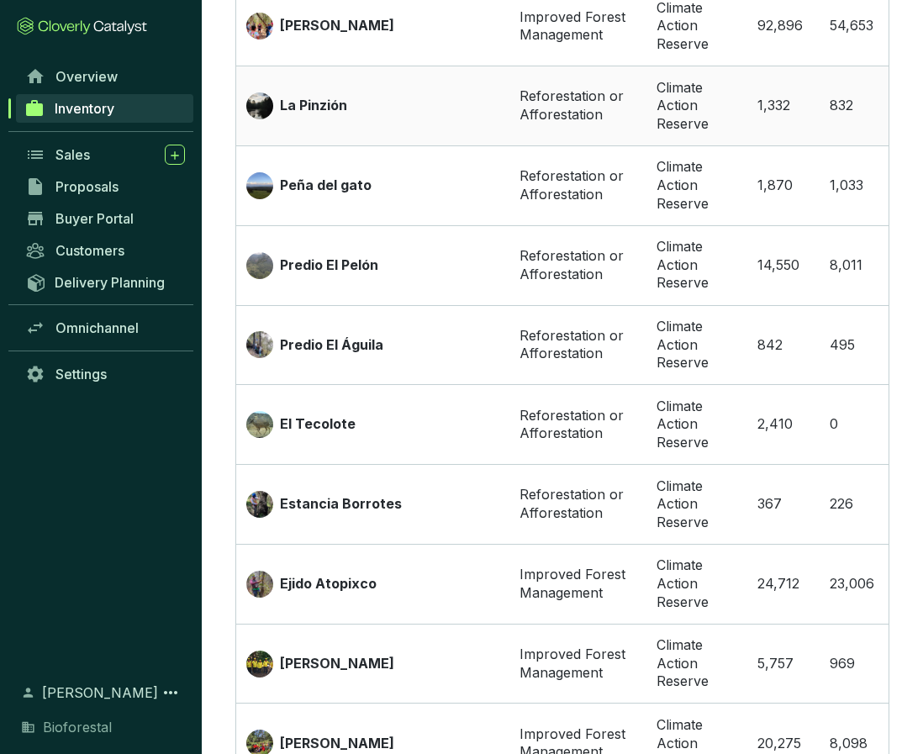
scroll to position [316, 0]
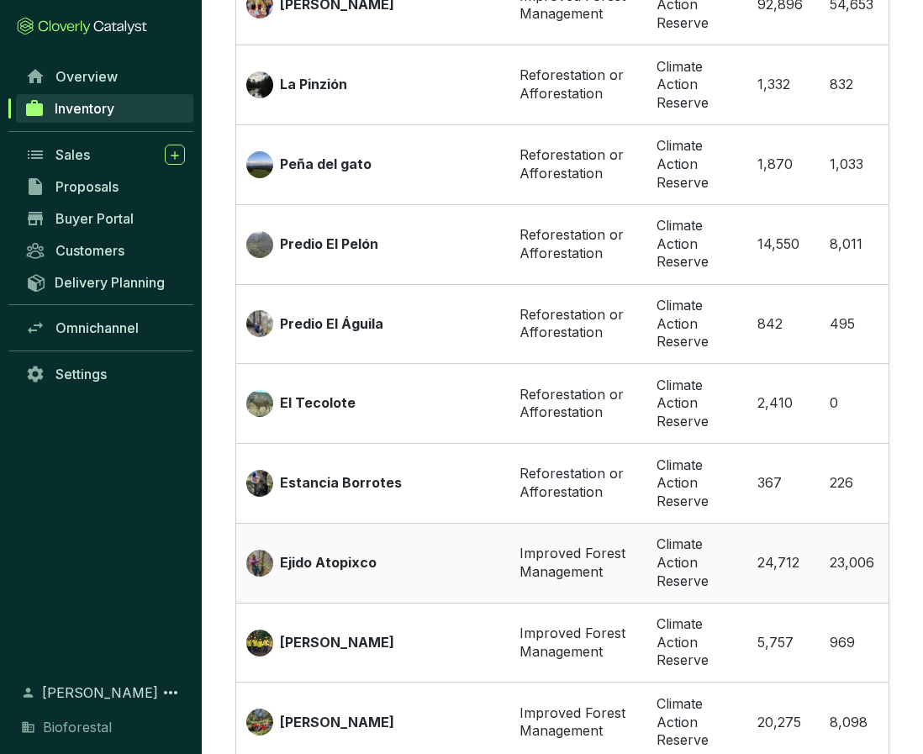
click at [325, 558] on p "Ejido Atopixco" at bounding box center [328, 563] width 97 height 19
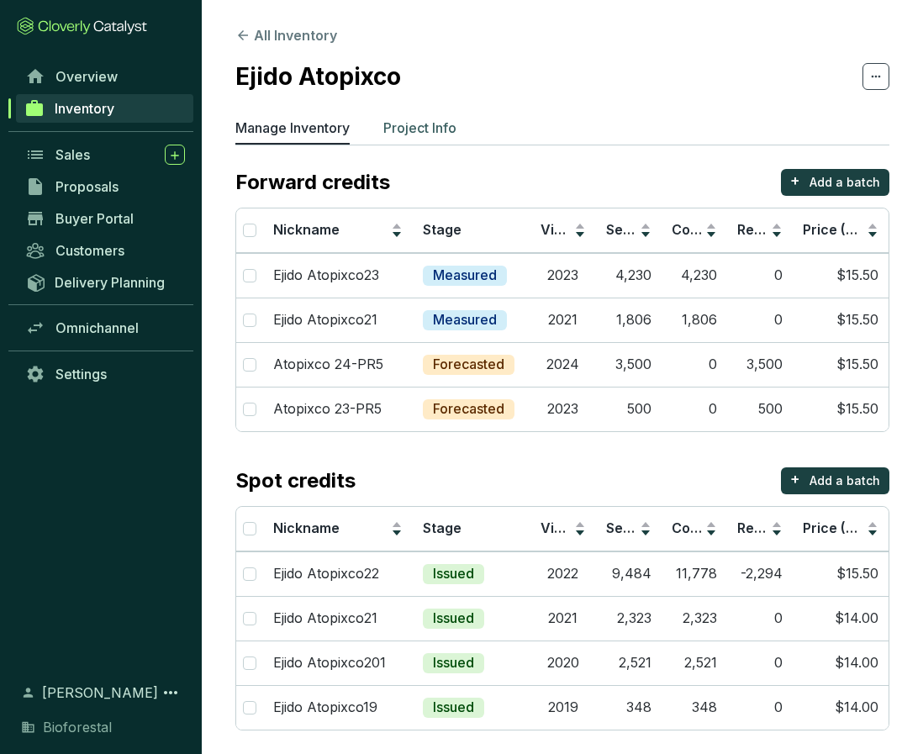
click at [417, 134] on p "Project Info" at bounding box center [419, 128] width 73 height 20
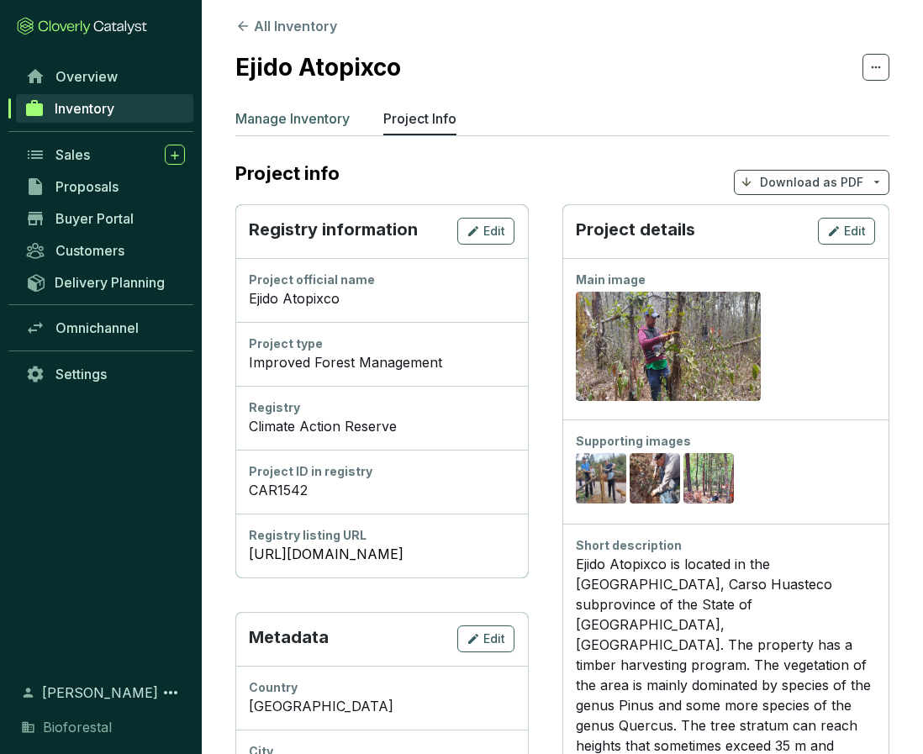
click at [293, 128] on li "Manage Inventory" at bounding box center [292, 121] width 114 height 27
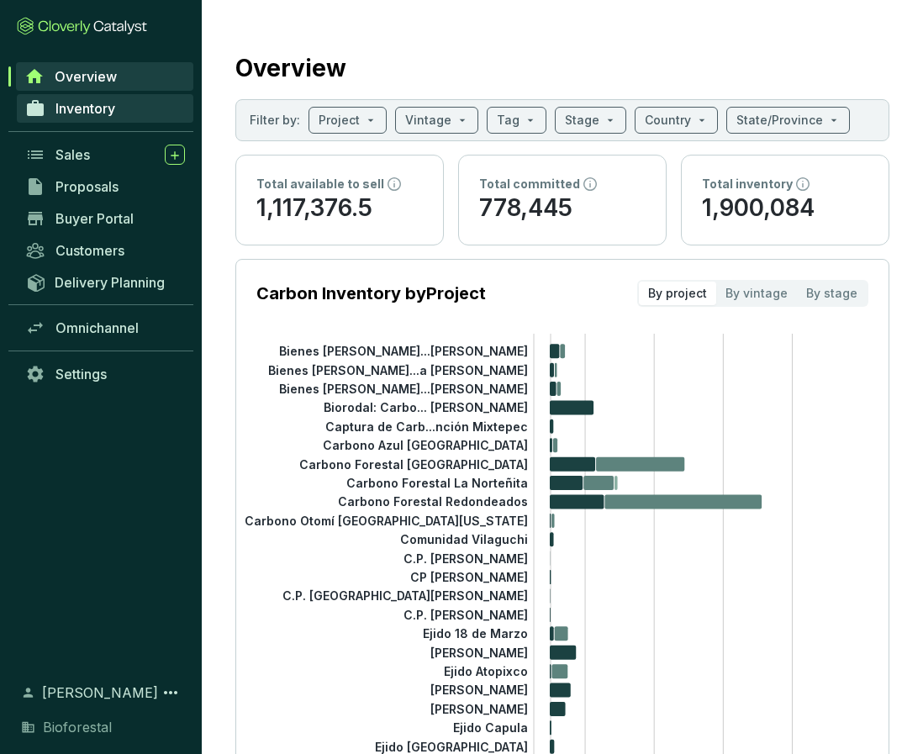
click at [87, 114] on span "Inventory" at bounding box center [86, 108] width 60 height 17
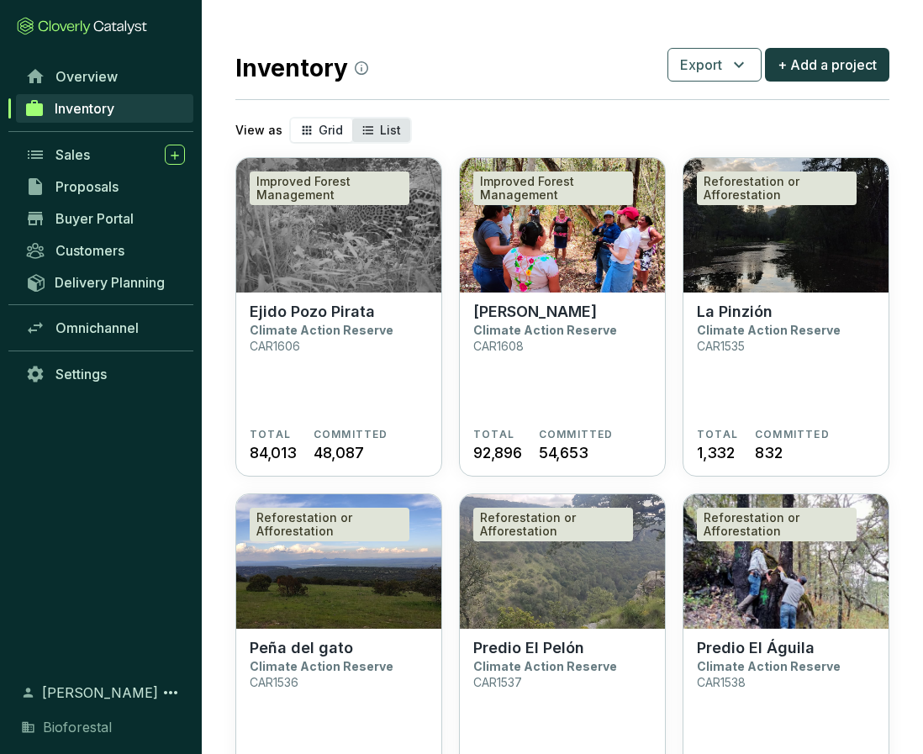
click at [375, 133] on div "List" at bounding box center [381, 131] width 58 height 24
click at [352, 119] on input "List" at bounding box center [352, 119] width 0 height 0
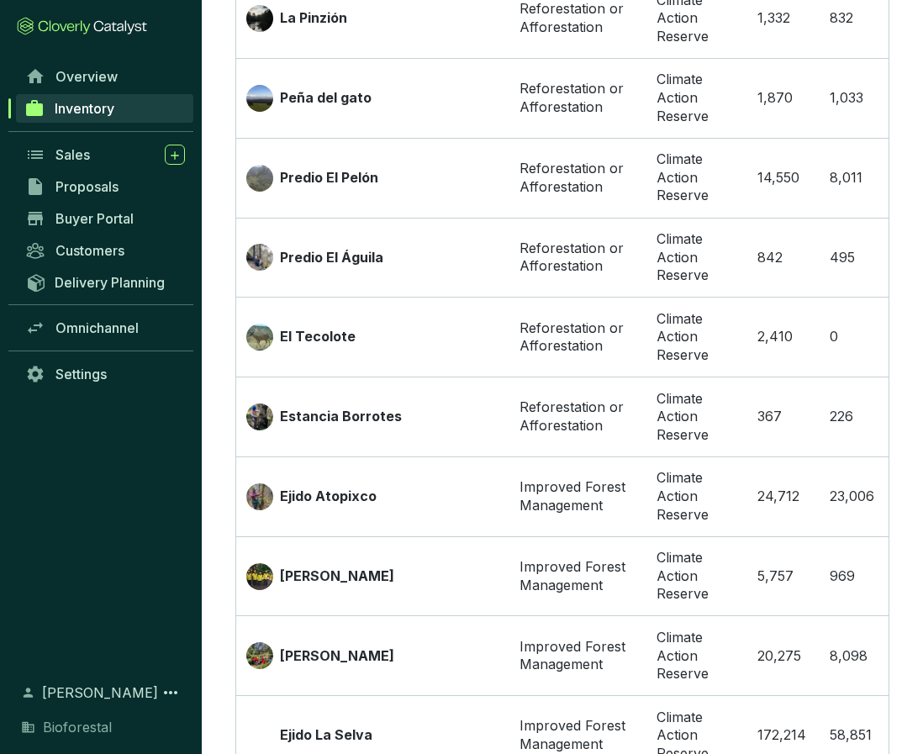
scroll to position [383, 0]
click at [335, 568] on p "[PERSON_NAME]" at bounding box center [337, 577] width 114 height 19
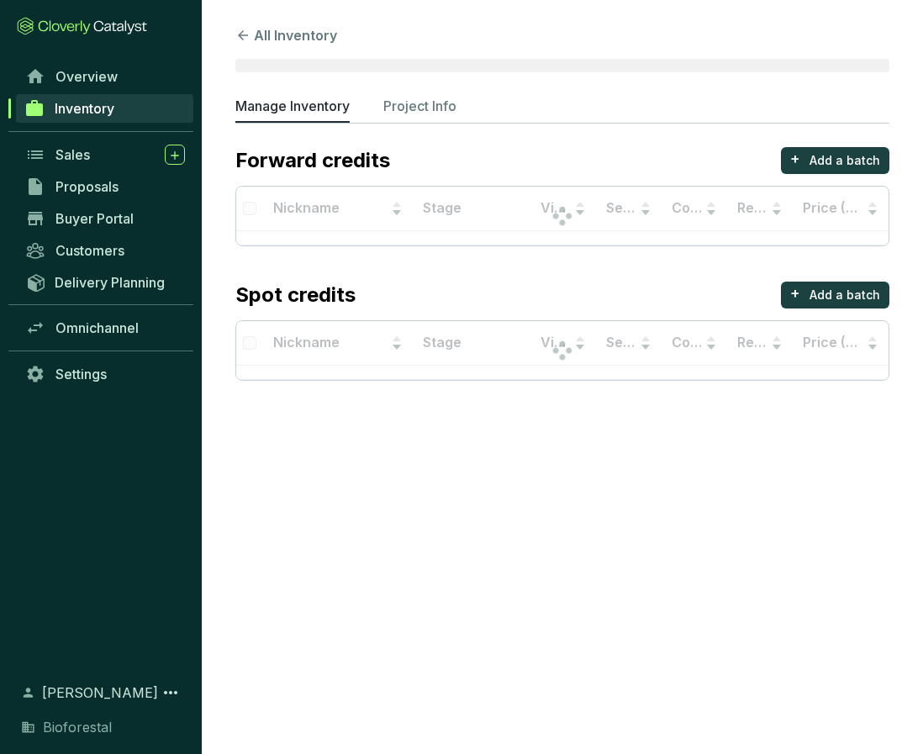
click at [335, 557] on section "All Inventory Manage Inventory Project Info Forward credits + Add a batch Nickn…" at bounding box center [461, 377] width 923 height 754
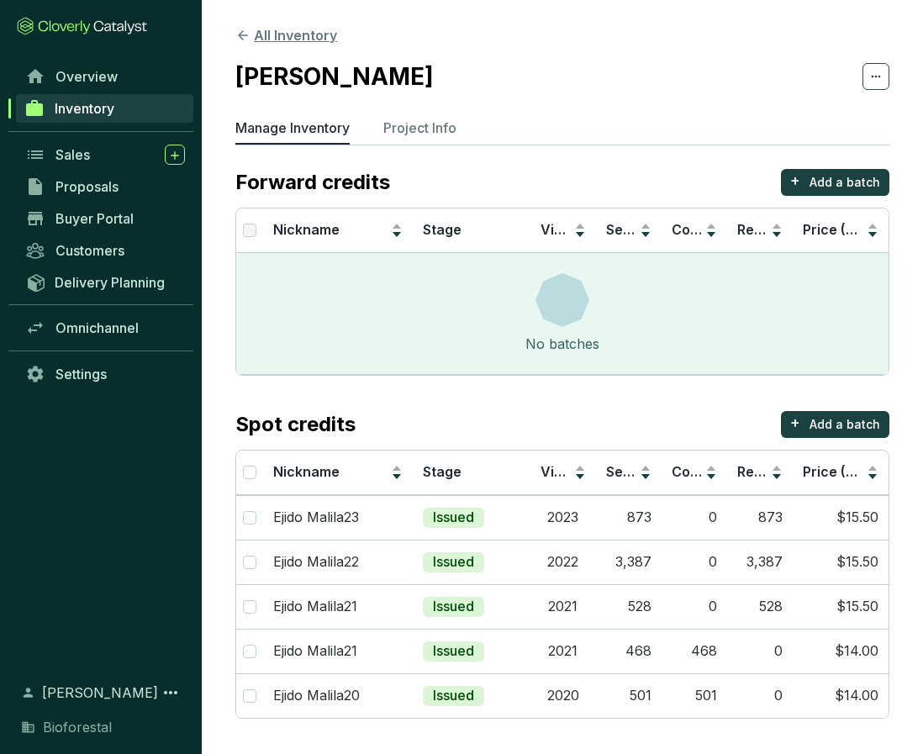
click at [243, 38] on icon at bounding box center [242, 35] width 15 height 15
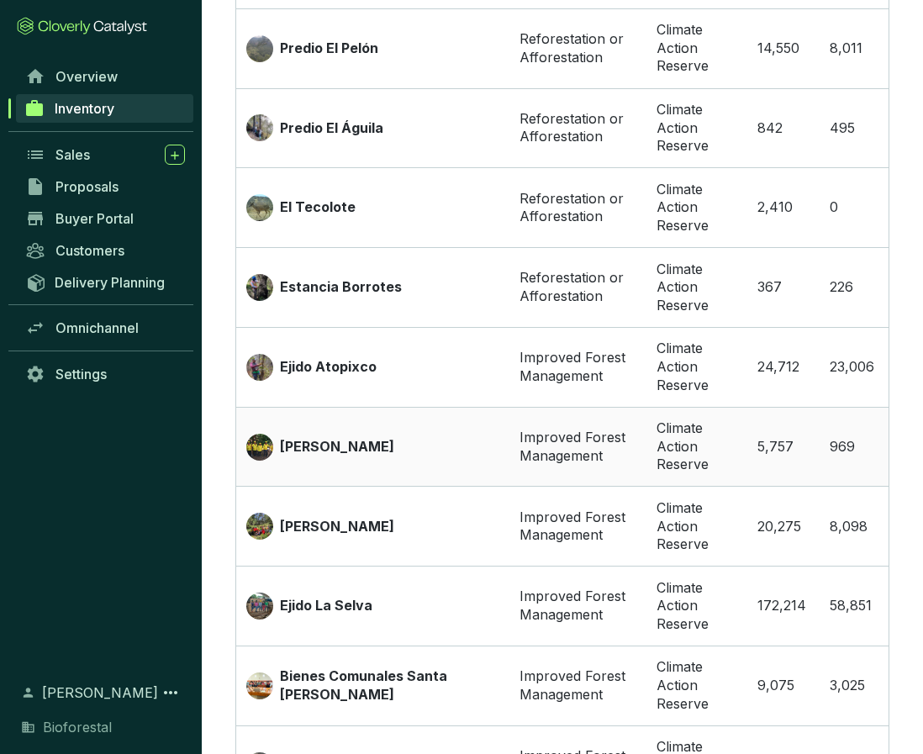
scroll to position [514, 0]
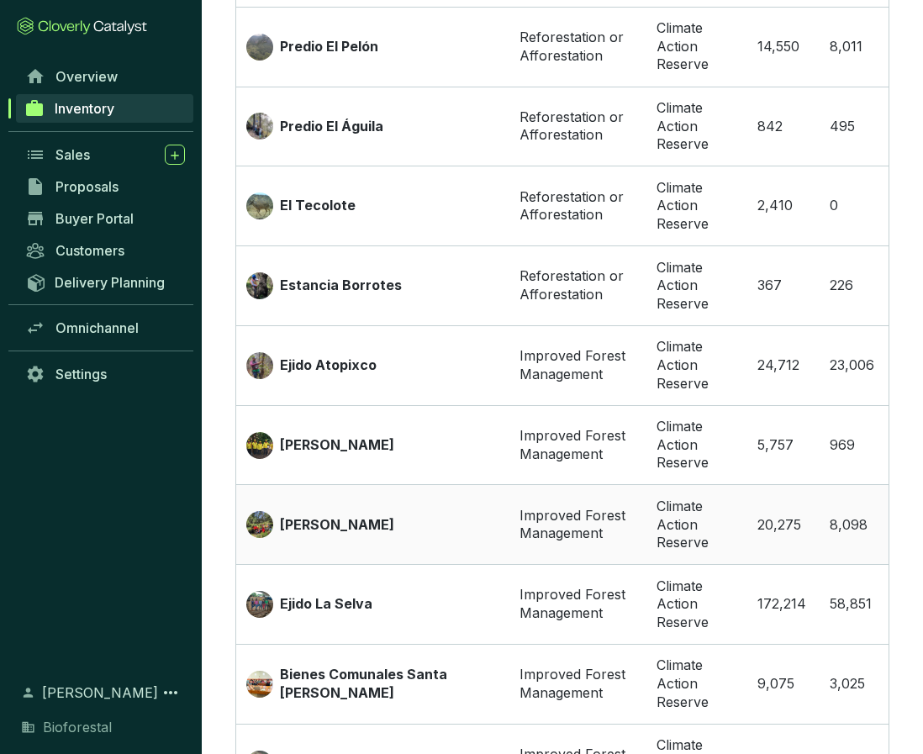
click at [311, 516] on p "[PERSON_NAME]" at bounding box center [337, 525] width 114 height 19
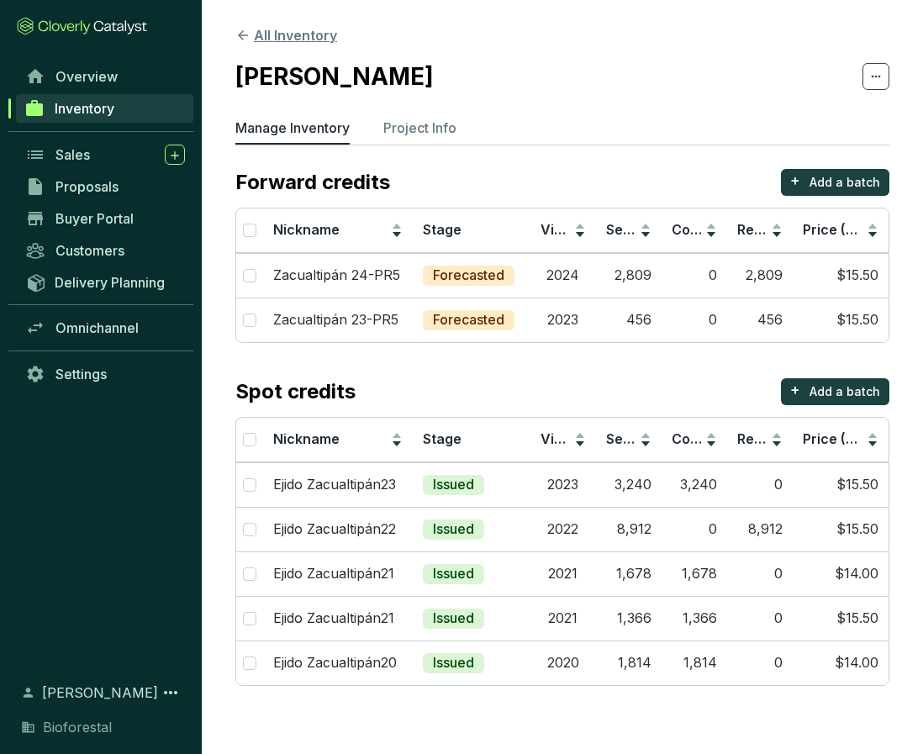
click at [263, 34] on button "All Inventory" at bounding box center [286, 35] width 102 height 20
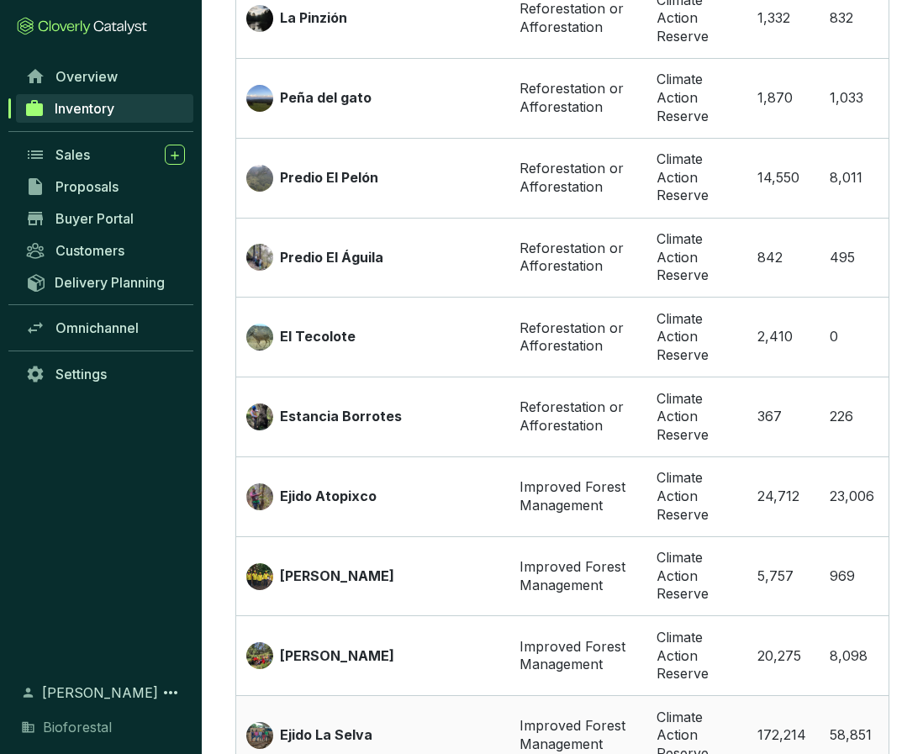
click at [392, 722] on div "Ejido La Selva" at bounding box center [372, 735] width 253 height 27
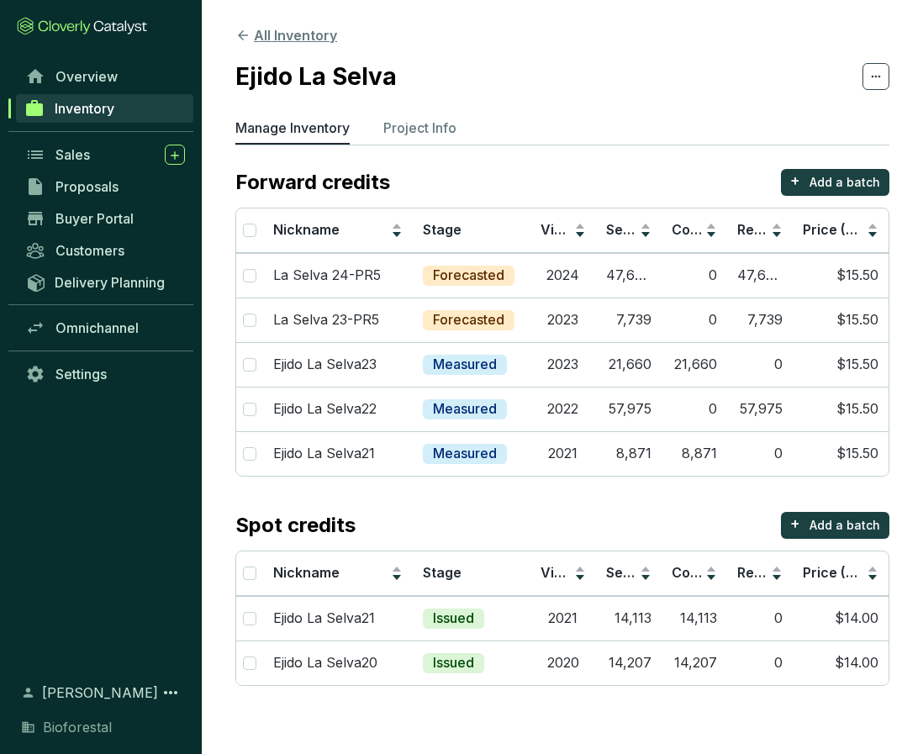
click at [292, 36] on button "All Inventory" at bounding box center [286, 35] width 102 height 20
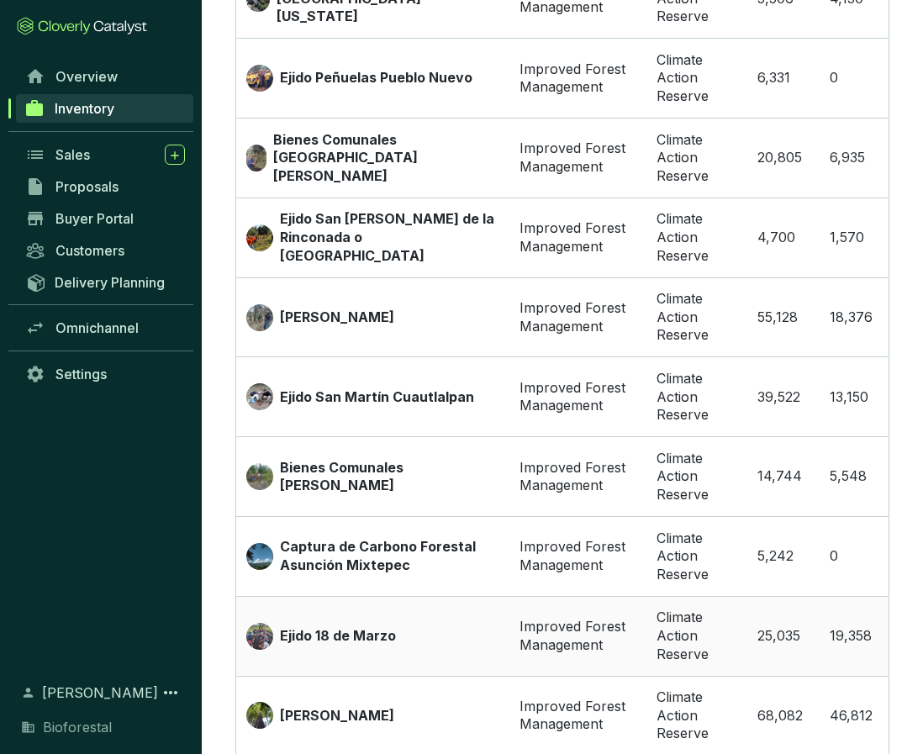
scroll to position [2078, 0]
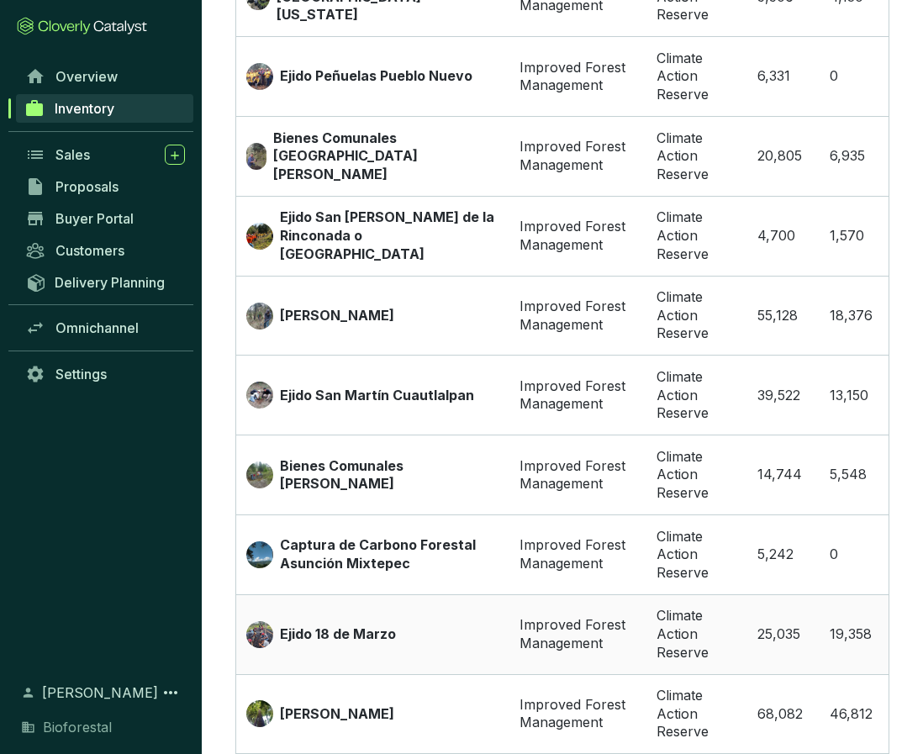
click at [306, 626] on p "Ejido 18 de Marzo" at bounding box center [338, 635] width 116 height 19
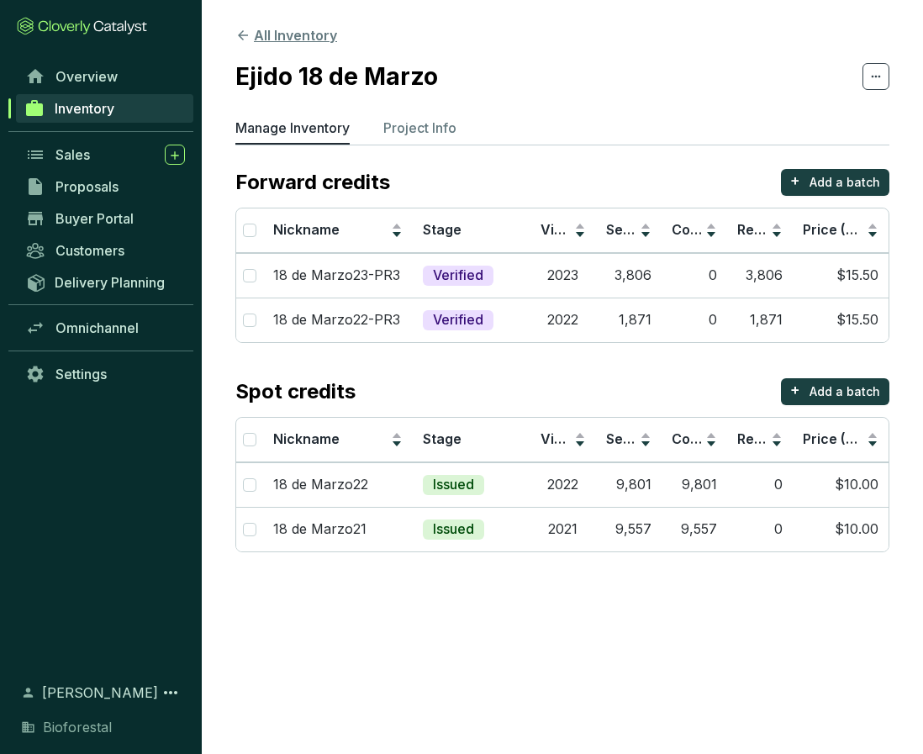
click at [241, 35] on icon at bounding box center [243, 35] width 10 height 10
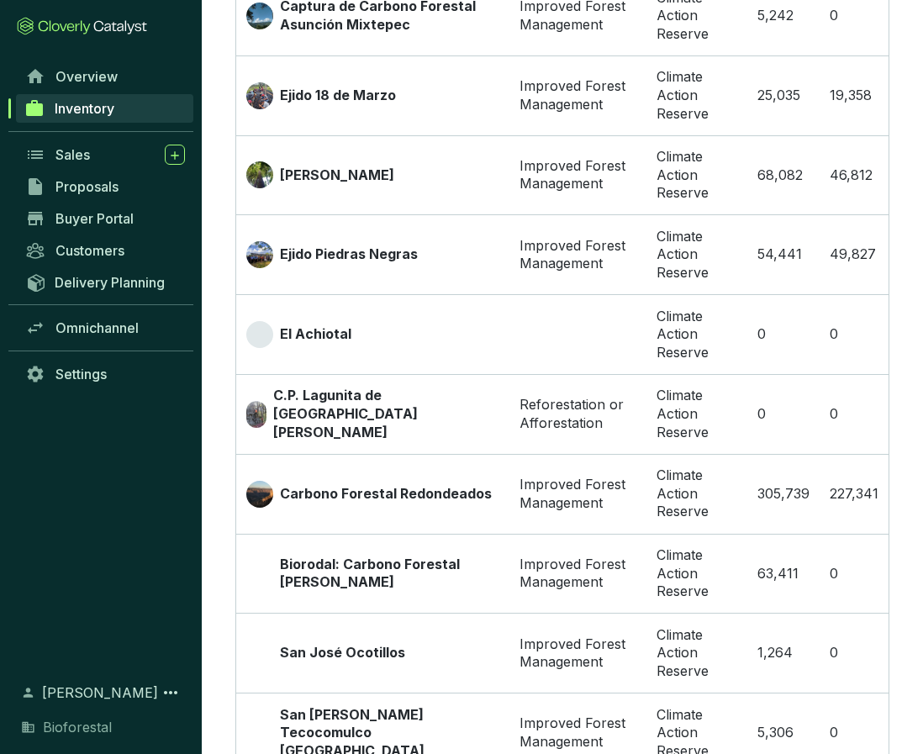
scroll to position [2618, 0]
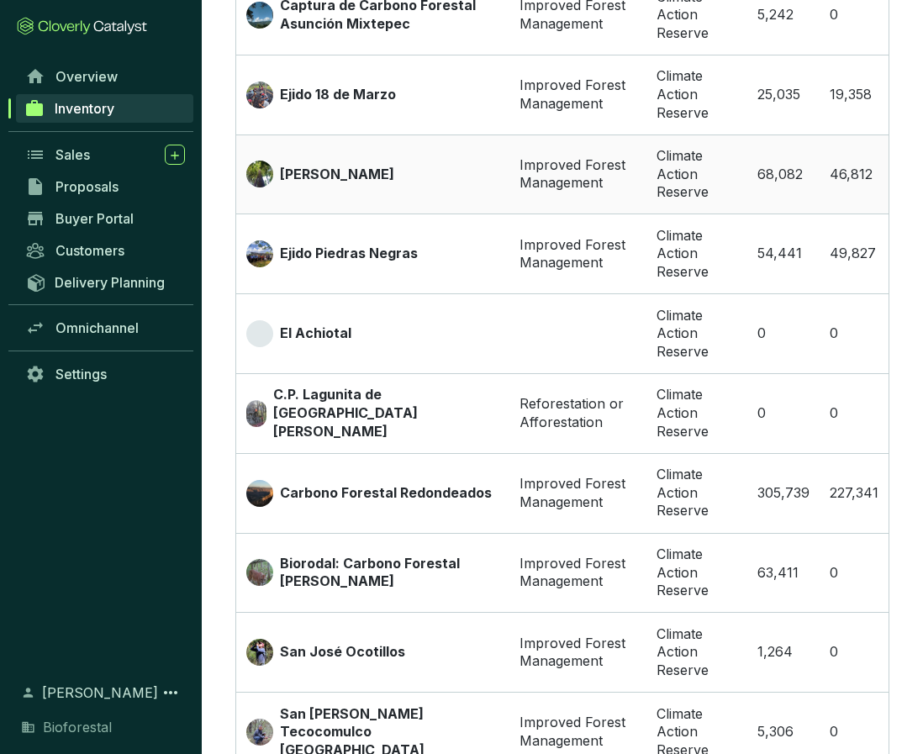
click at [325, 166] on p "[PERSON_NAME]" at bounding box center [337, 175] width 114 height 19
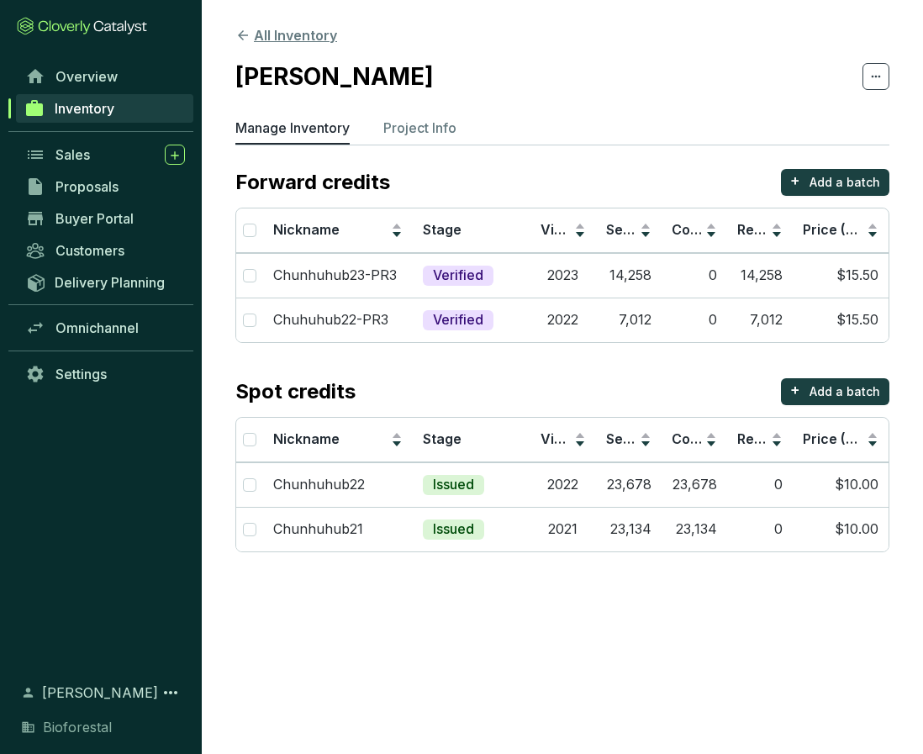
click at [244, 32] on icon at bounding box center [242, 35] width 15 height 15
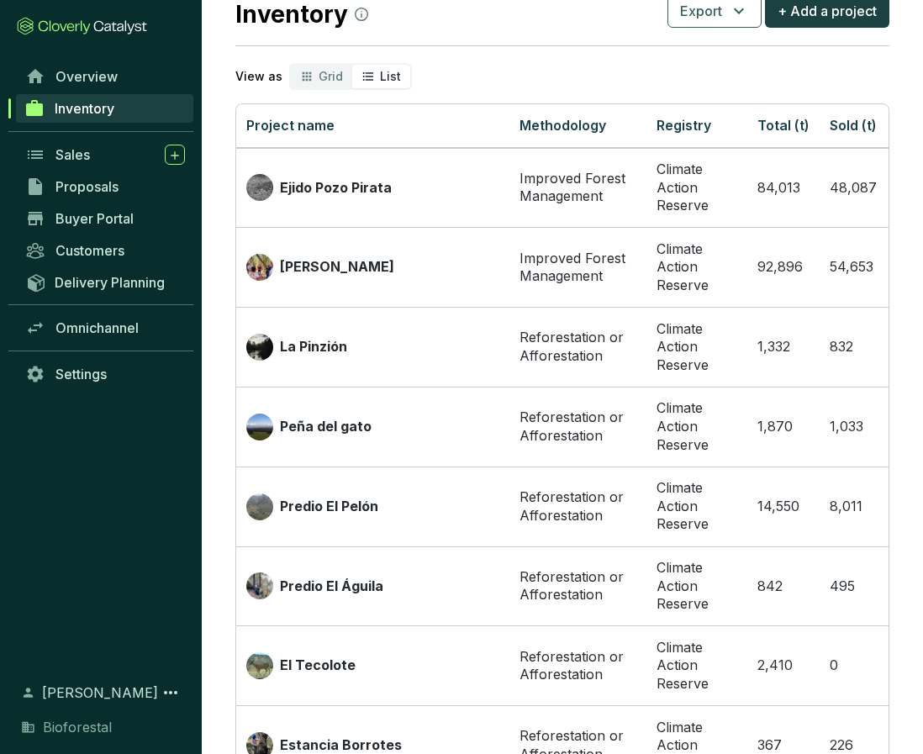
scroll to position [56, 0]
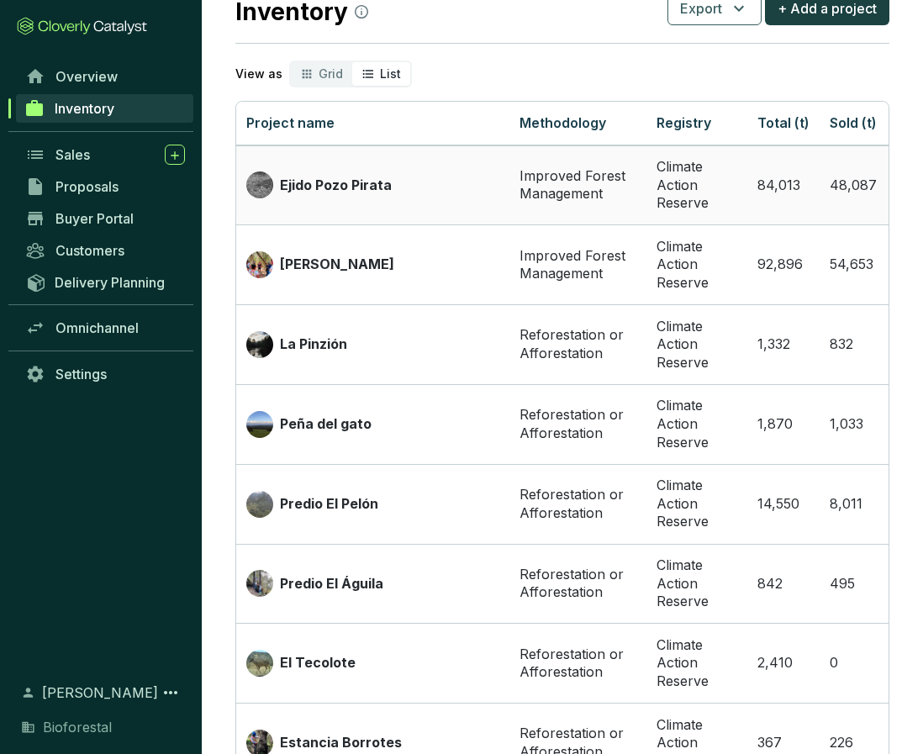
click at [358, 186] on p "Ejido Pozo Pirata" at bounding box center [336, 186] width 112 height 19
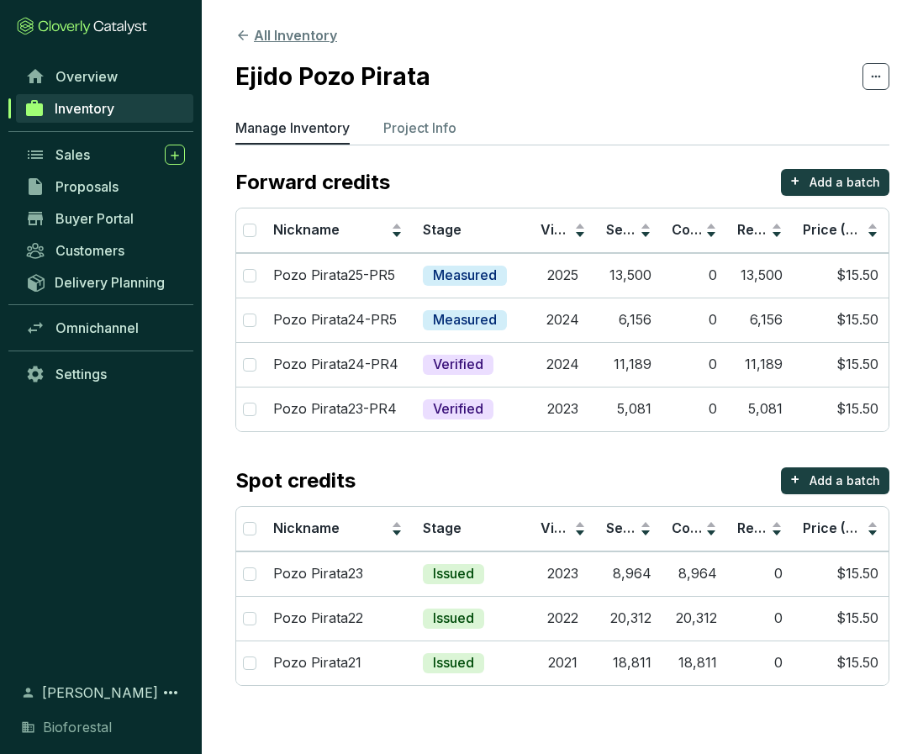
click at [271, 36] on button "All Inventory" at bounding box center [286, 35] width 102 height 20
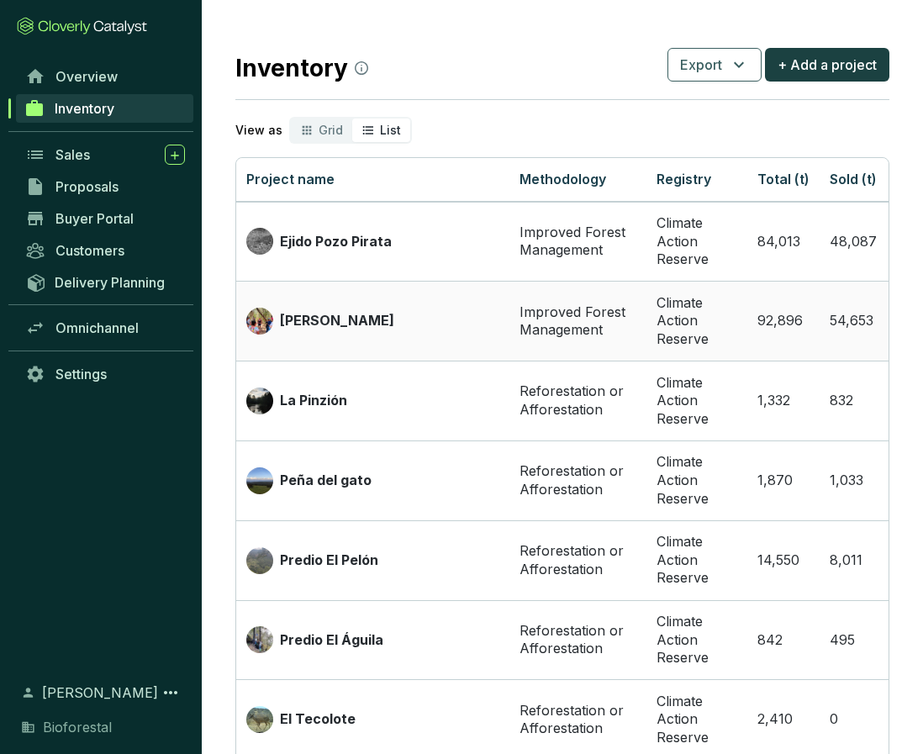
click at [373, 338] on td "[PERSON_NAME]" at bounding box center [372, 321] width 273 height 80
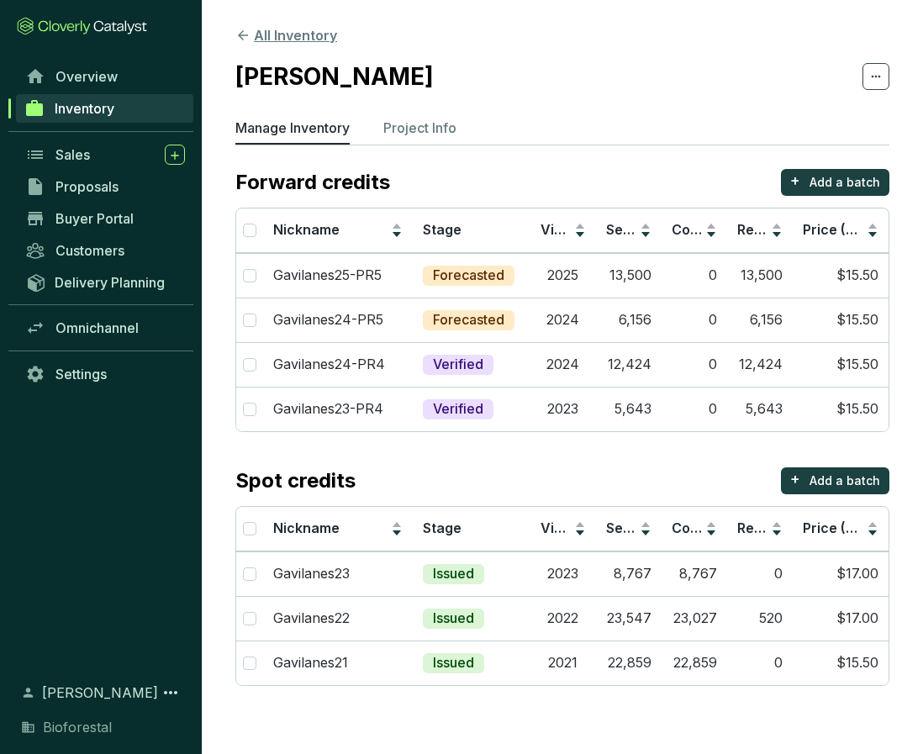
click at [241, 34] on icon at bounding box center [243, 35] width 10 height 10
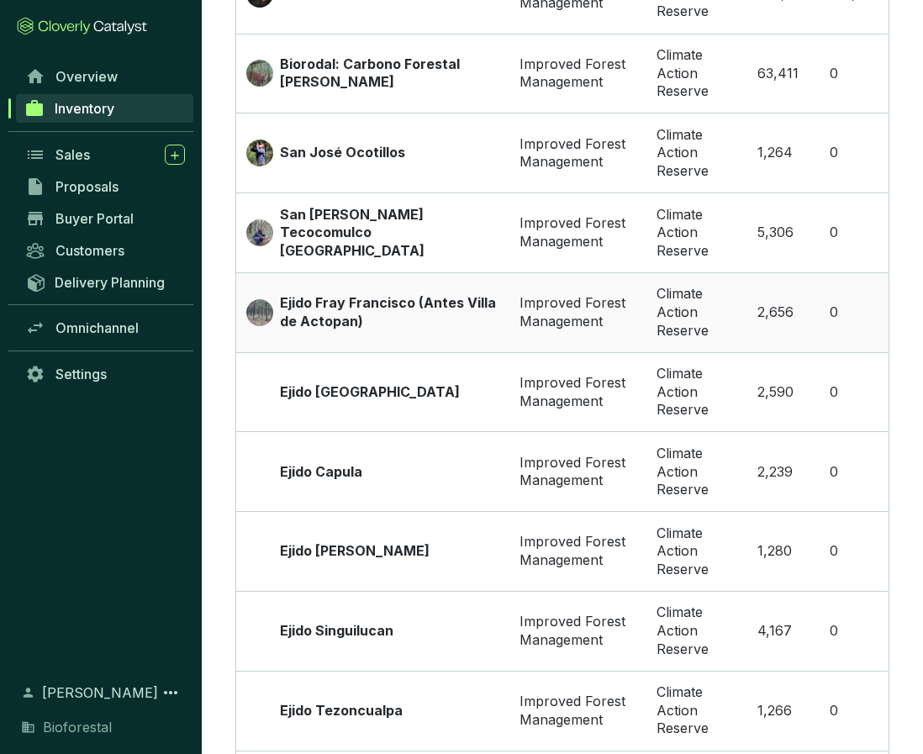
scroll to position [3126, 0]
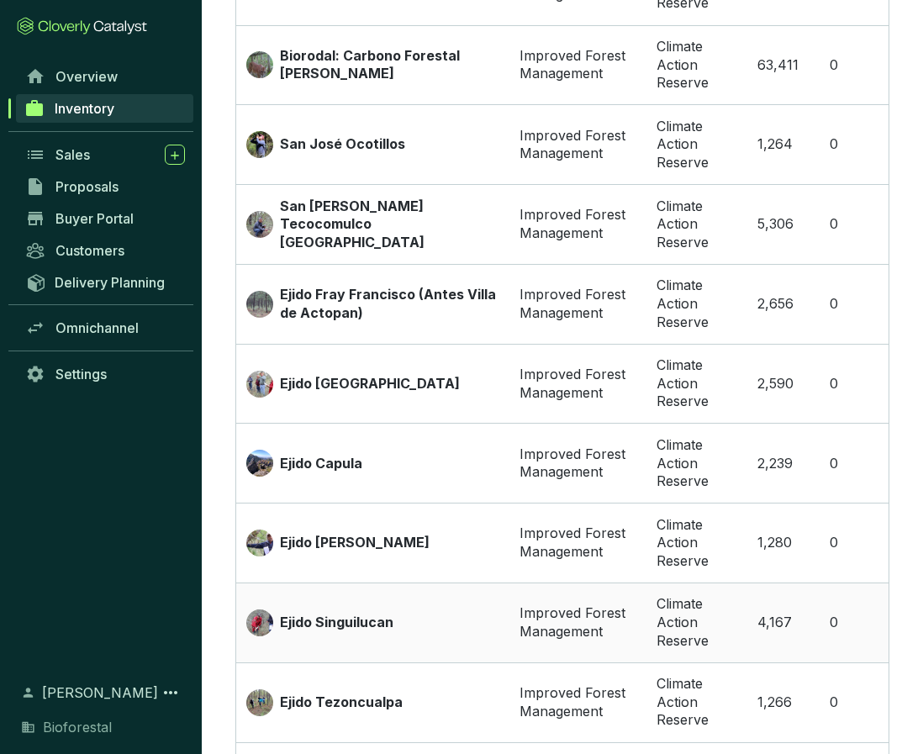
click at [307, 614] on p "Ejido Singuilucan" at bounding box center [337, 623] width 114 height 19
